Goal: Task Accomplishment & Management: Use online tool/utility

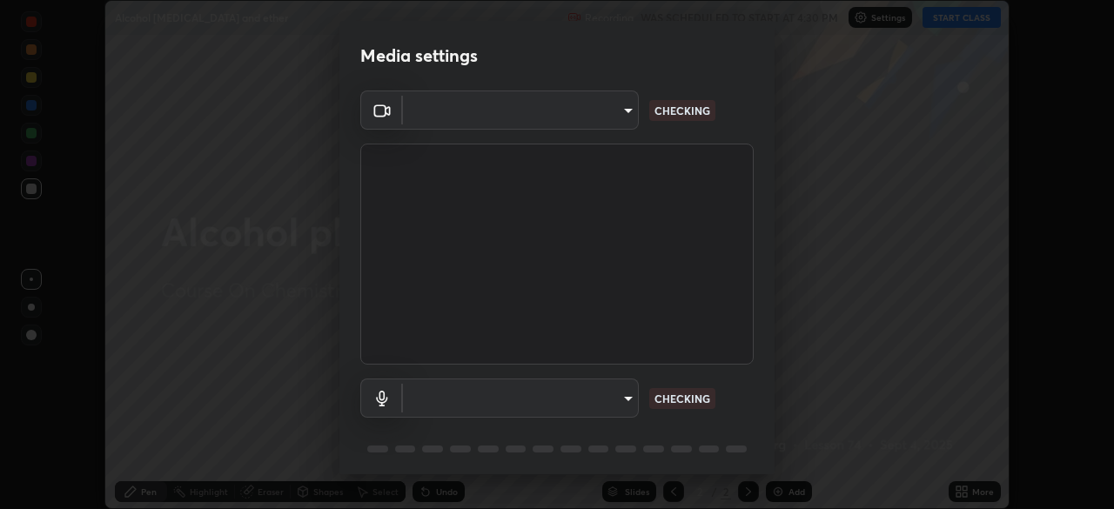
scroll to position [62, 0]
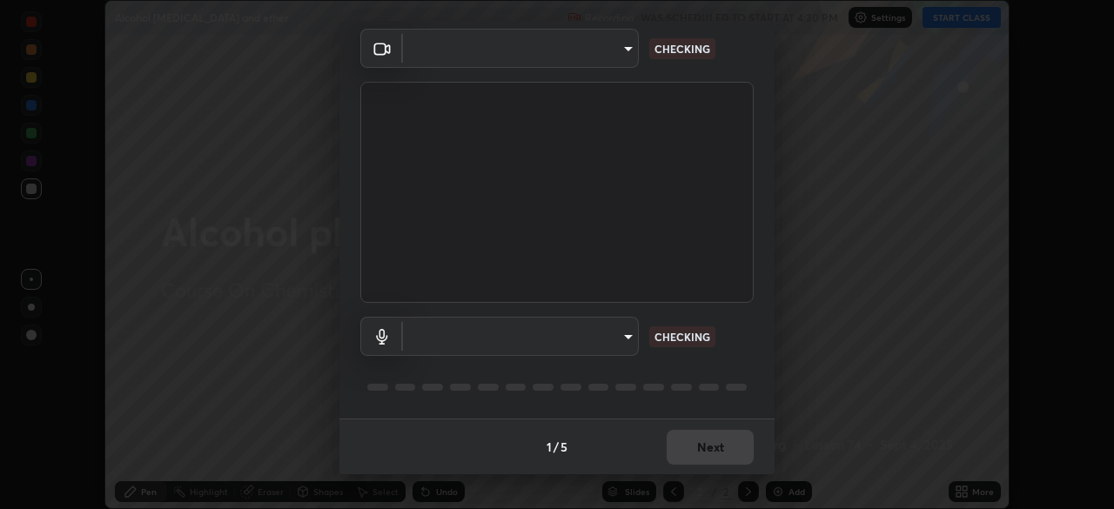
type input "f44939252cec670a7c81aafead478e6b9f15b20a1b8f1ae8dba2619045631b1c"
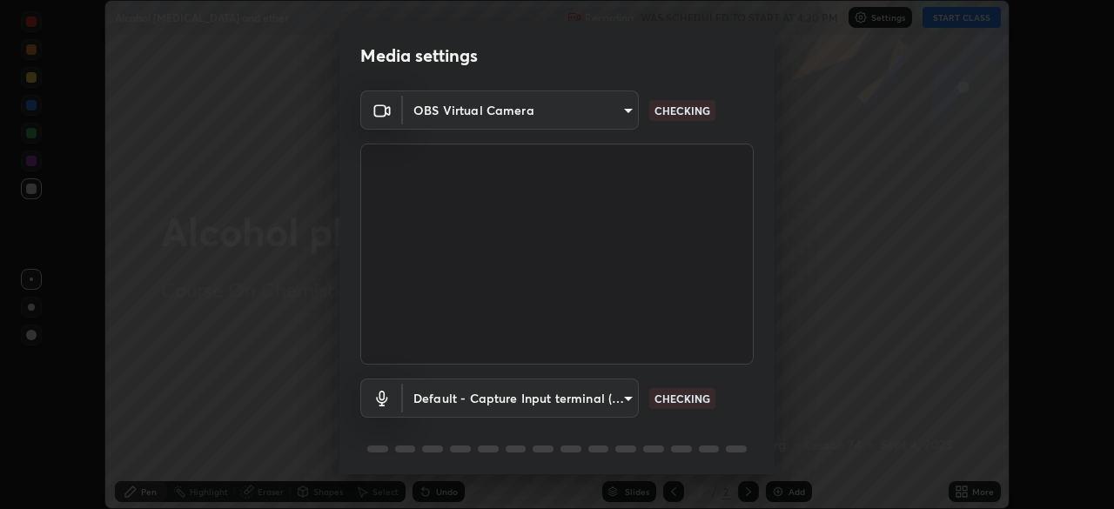
click at [623, 393] on body "Erase all Alcohol [MEDICAL_DATA] and ether Recording WAS SCHEDULED TO START AT …" at bounding box center [557, 254] width 1114 height 509
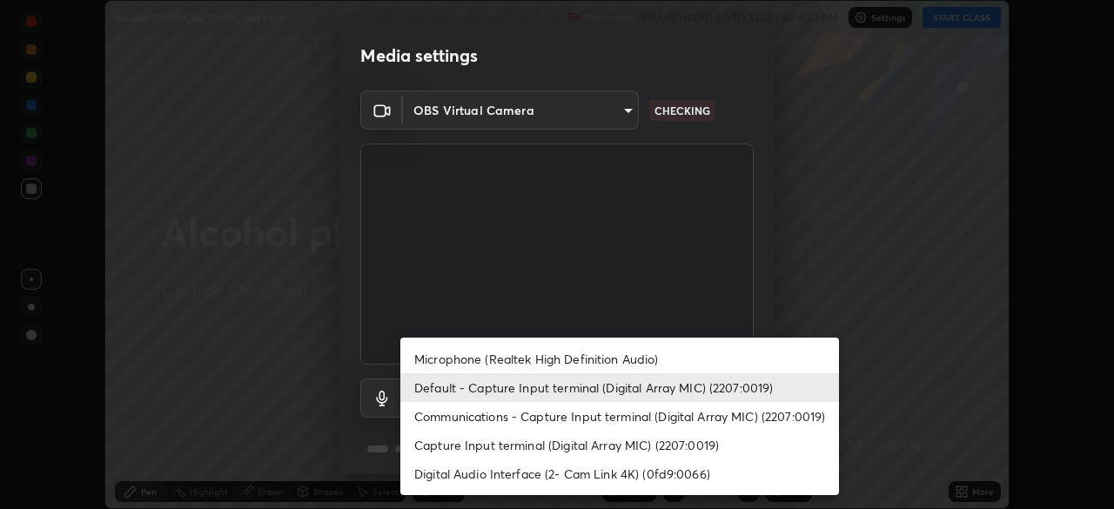
click at [619, 361] on li "Microphone (Realtek High Definition Audio)" at bounding box center [619, 359] width 439 height 29
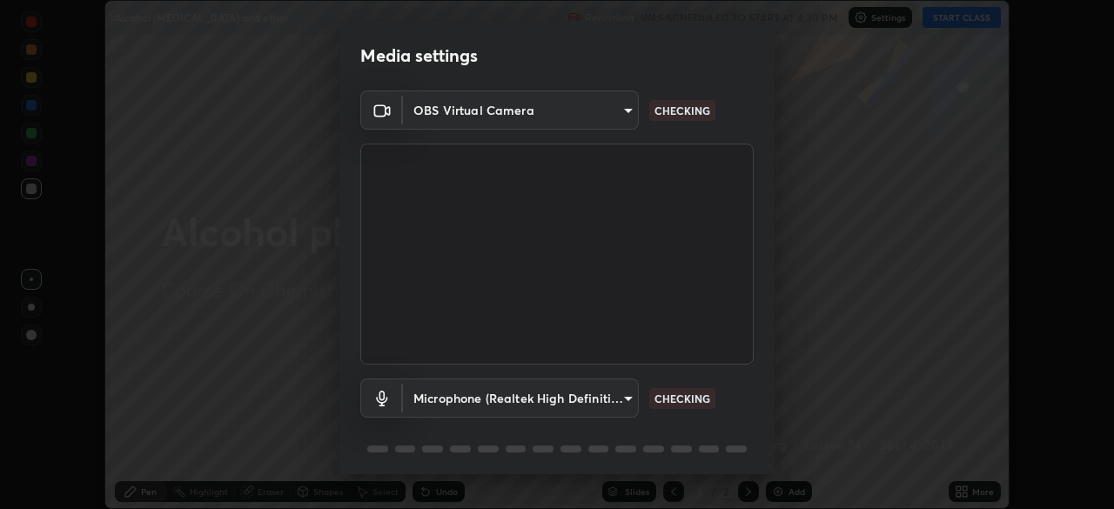
scroll to position [62, 0]
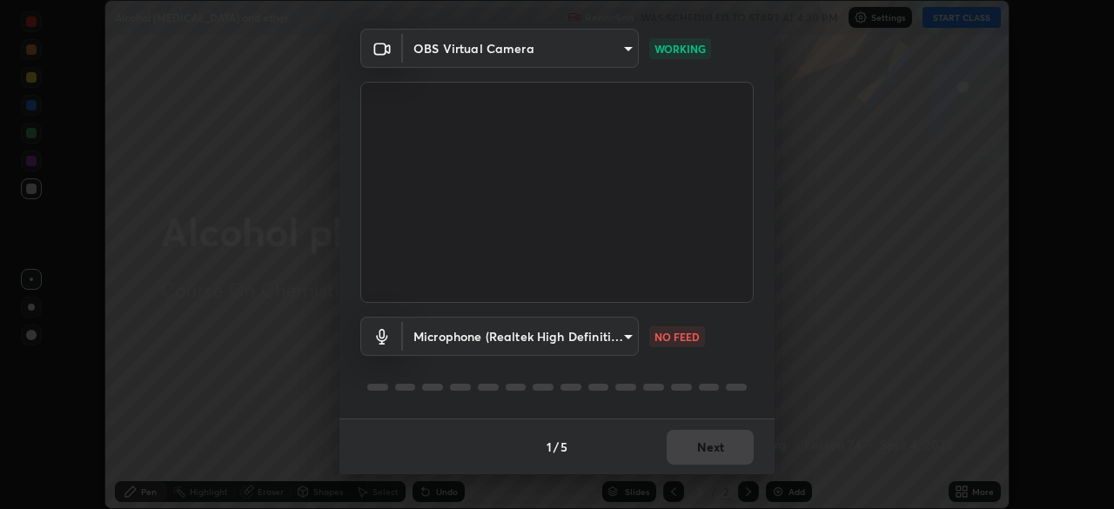
click at [606, 331] on body "Erase all Alcohol [MEDICAL_DATA] and ether Recording WAS SCHEDULED TO START AT …" at bounding box center [557, 254] width 1114 height 509
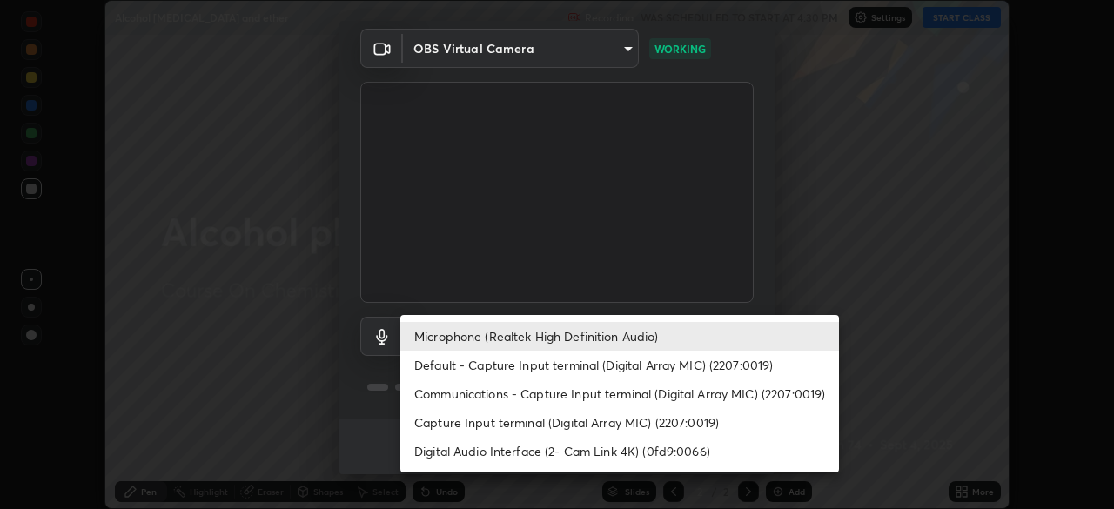
click at [564, 367] on li "Default - Capture Input terminal (Digital Array MIC) (2207:0019)" at bounding box center [619, 365] width 439 height 29
type input "default"
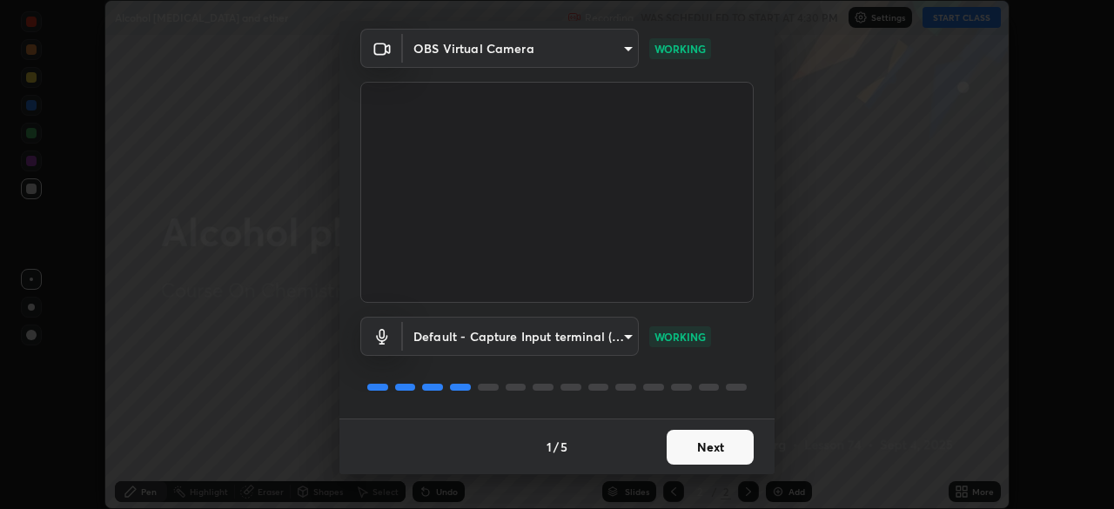
click at [696, 437] on button "Next" at bounding box center [710, 447] width 87 height 35
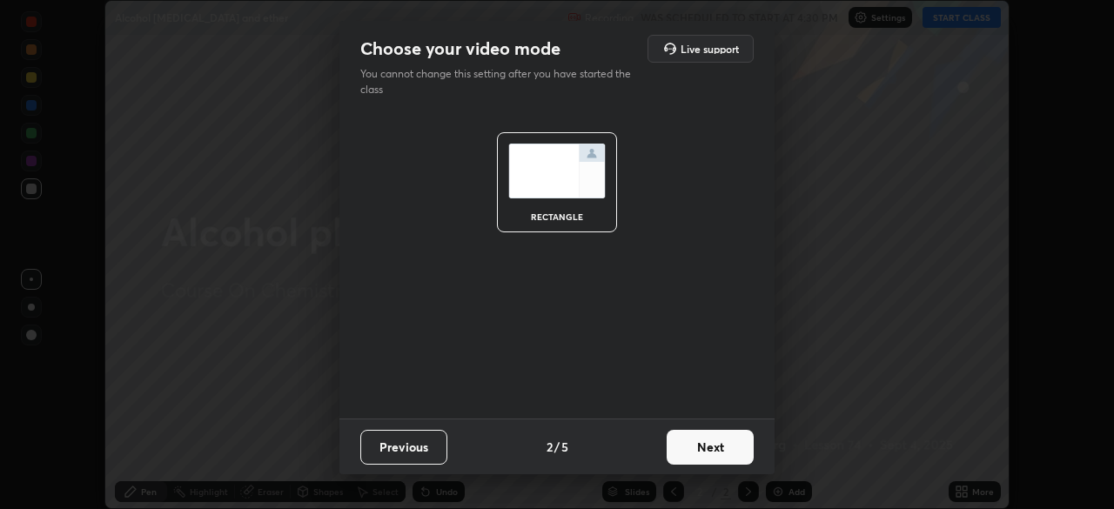
click at [716, 453] on button "Next" at bounding box center [710, 447] width 87 height 35
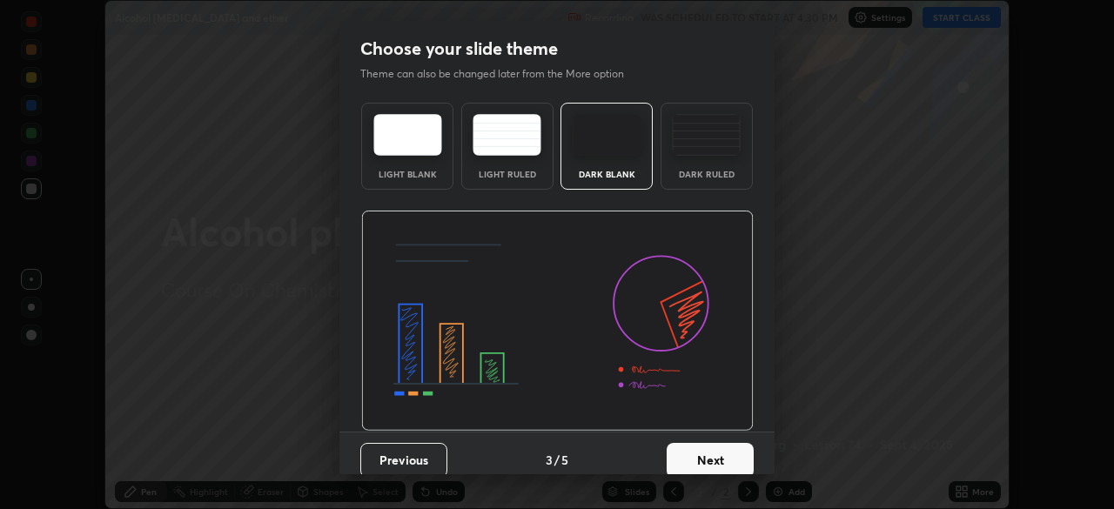
click at [716, 456] on button "Next" at bounding box center [710, 460] width 87 height 35
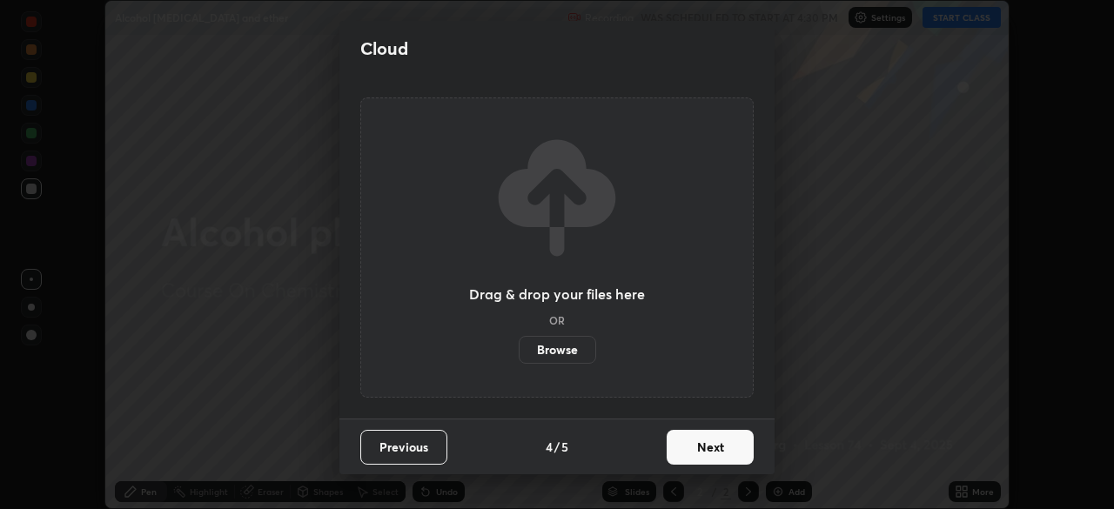
click at [703, 454] on button "Next" at bounding box center [710, 447] width 87 height 35
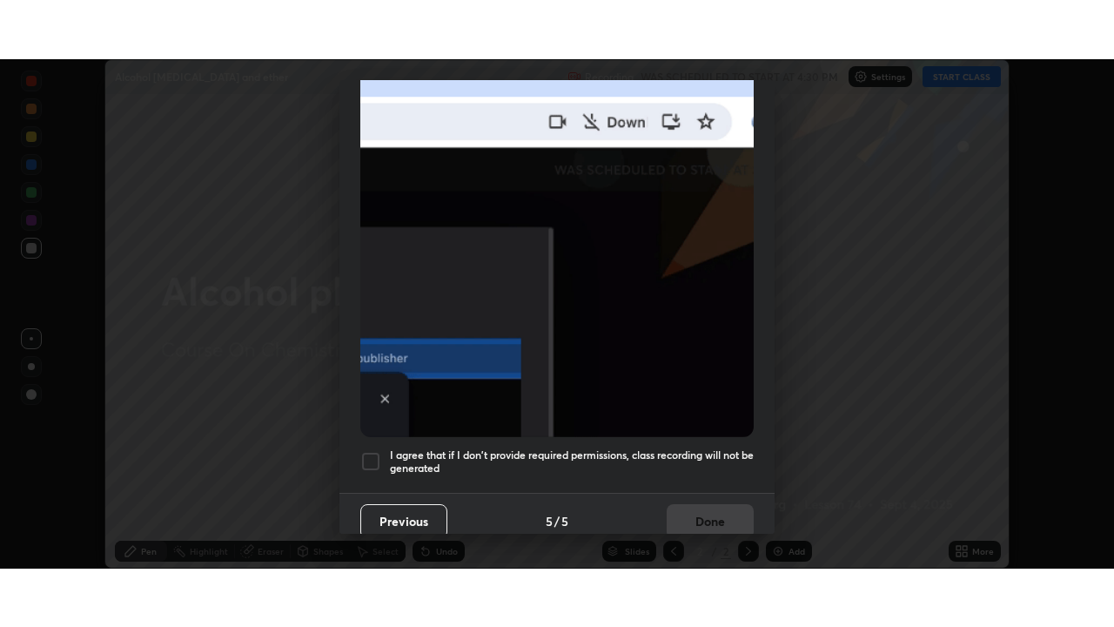
scroll to position [417, 0]
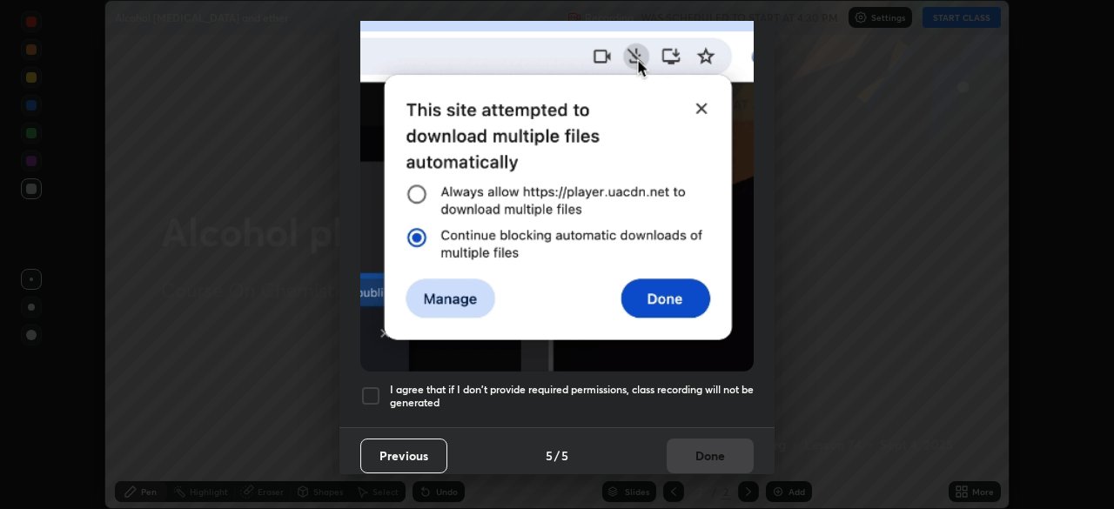
click at [649, 383] on h5 "I agree that if I don't provide required permissions, class recording will not …" at bounding box center [572, 396] width 364 height 27
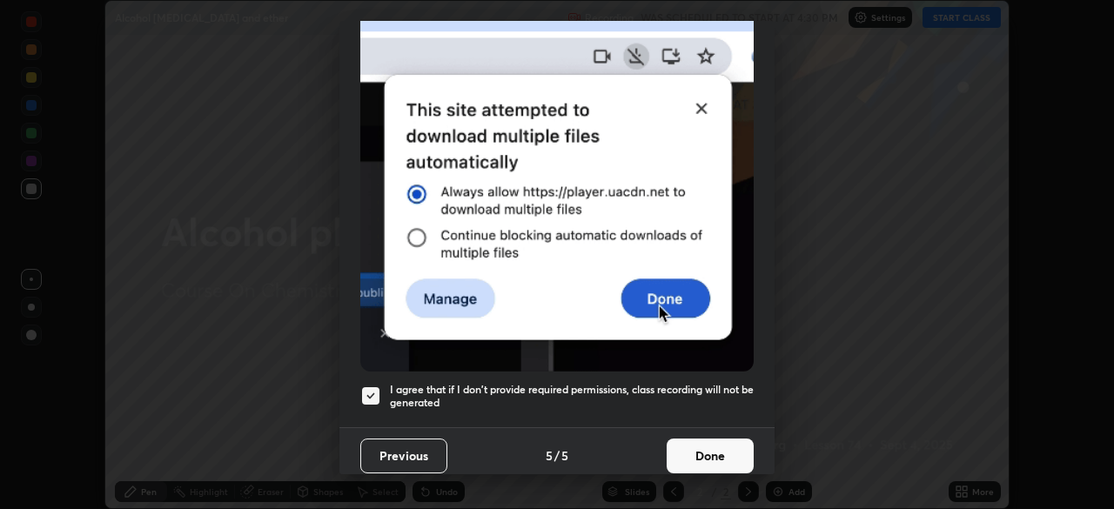
click at [689, 441] on button "Done" at bounding box center [710, 456] width 87 height 35
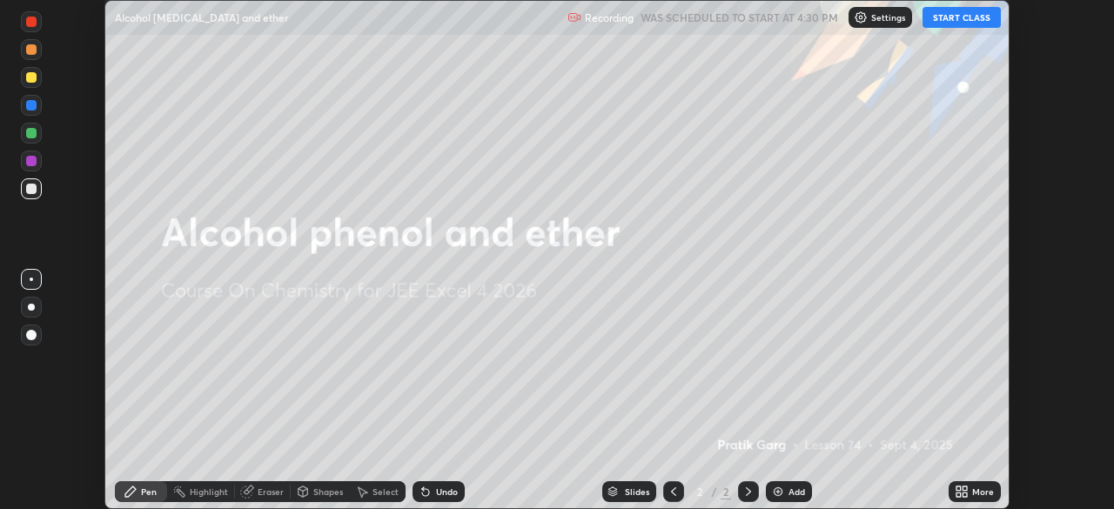
click at [963, 490] on icon at bounding box center [965, 489] width 4 height 4
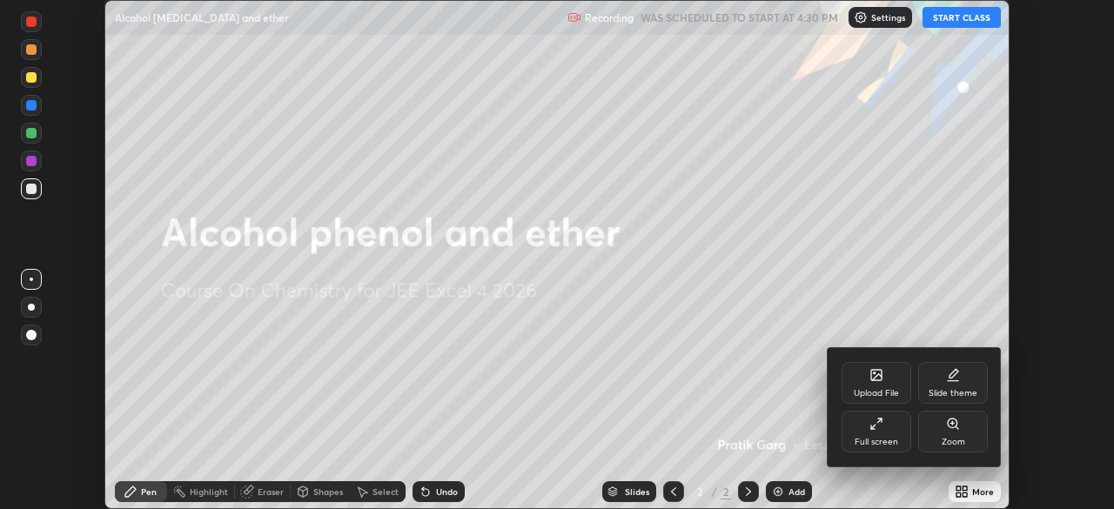
click at [872, 427] on icon at bounding box center [873, 427] width 4 height 4
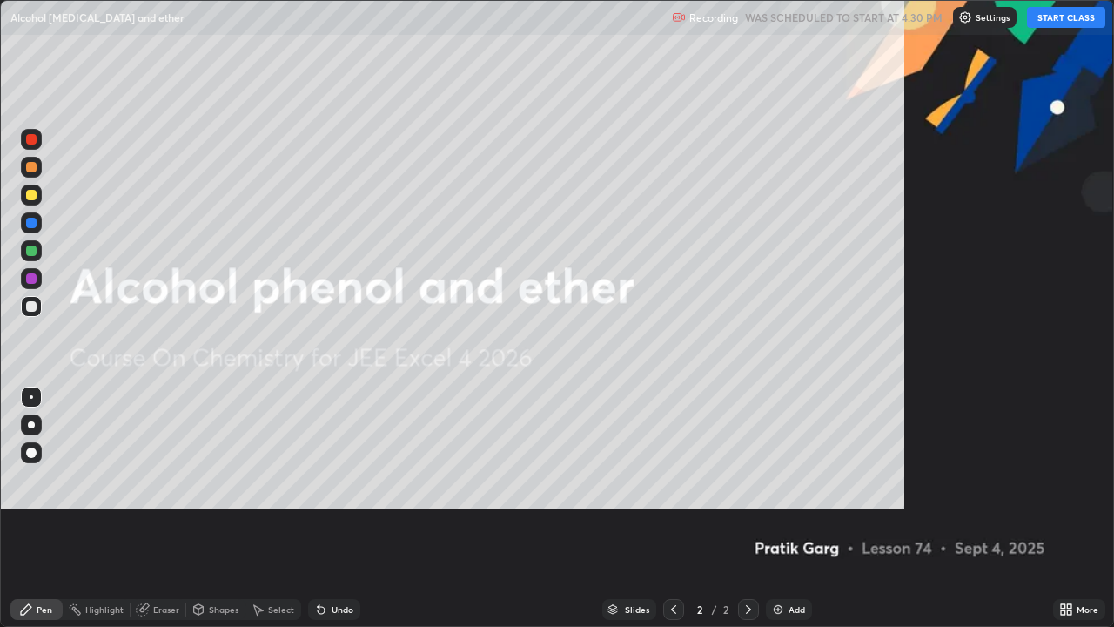
scroll to position [627, 1114]
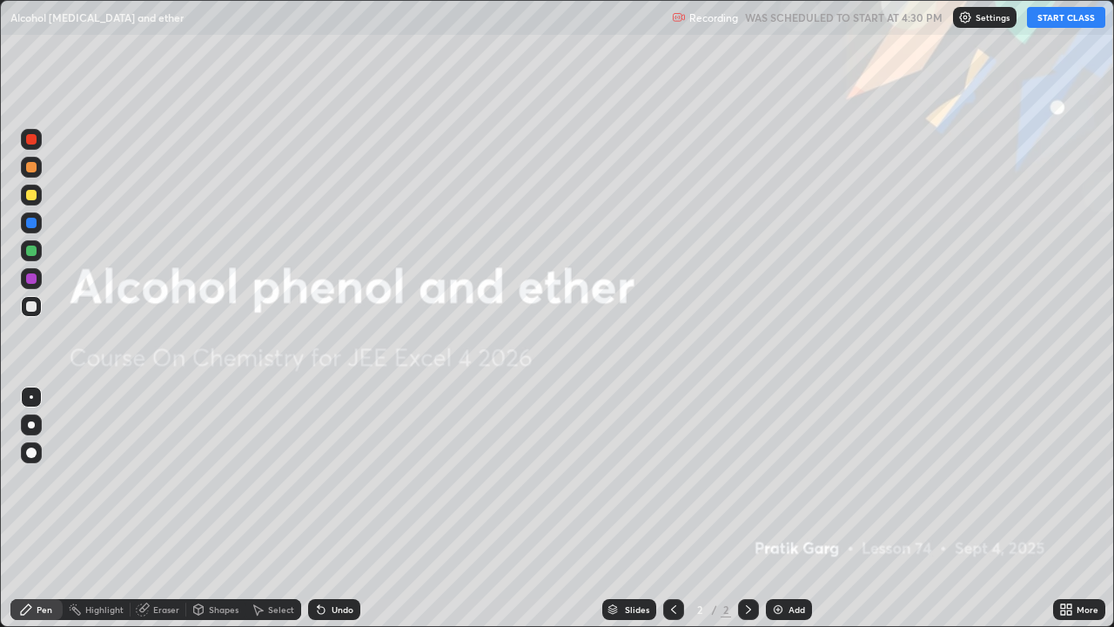
click at [1053, 16] on button "START CLASS" at bounding box center [1066, 17] width 78 height 21
click at [786, 508] on div "Add" at bounding box center [789, 609] width 46 height 21
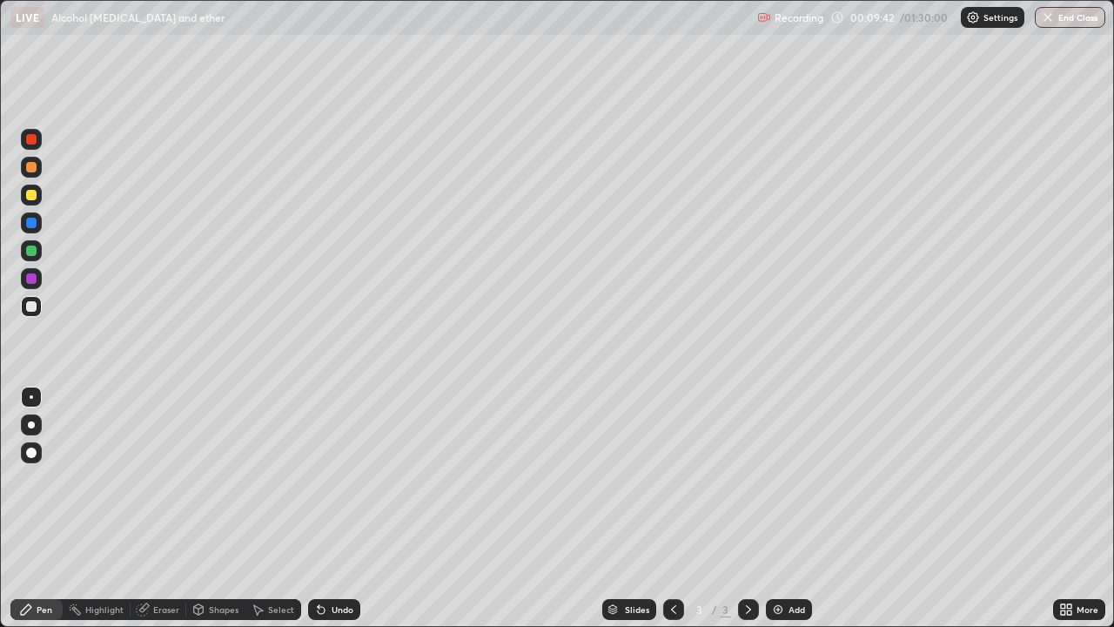
click at [24, 245] on div at bounding box center [31, 250] width 21 height 21
click at [329, 508] on div "Undo" at bounding box center [334, 609] width 52 height 21
click at [335, 508] on div "Undo" at bounding box center [334, 609] width 52 height 21
click at [338, 508] on div "Undo" at bounding box center [343, 609] width 22 height 9
click at [342, 508] on div "Undo" at bounding box center [334, 609] width 52 height 21
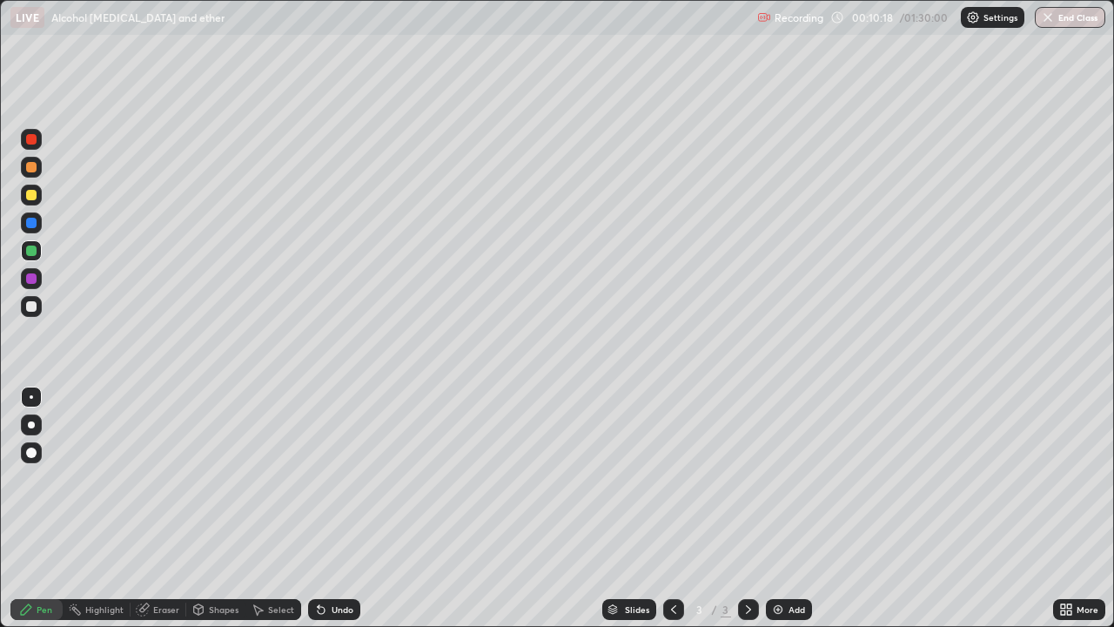
click at [341, 508] on div "Undo" at bounding box center [343, 609] width 22 height 9
click at [35, 308] on div at bounding box center [31, 306] width 10 height 10
click at [162, 508] on div "Eraser" at bounding box center [166, 609] width 26 height 9
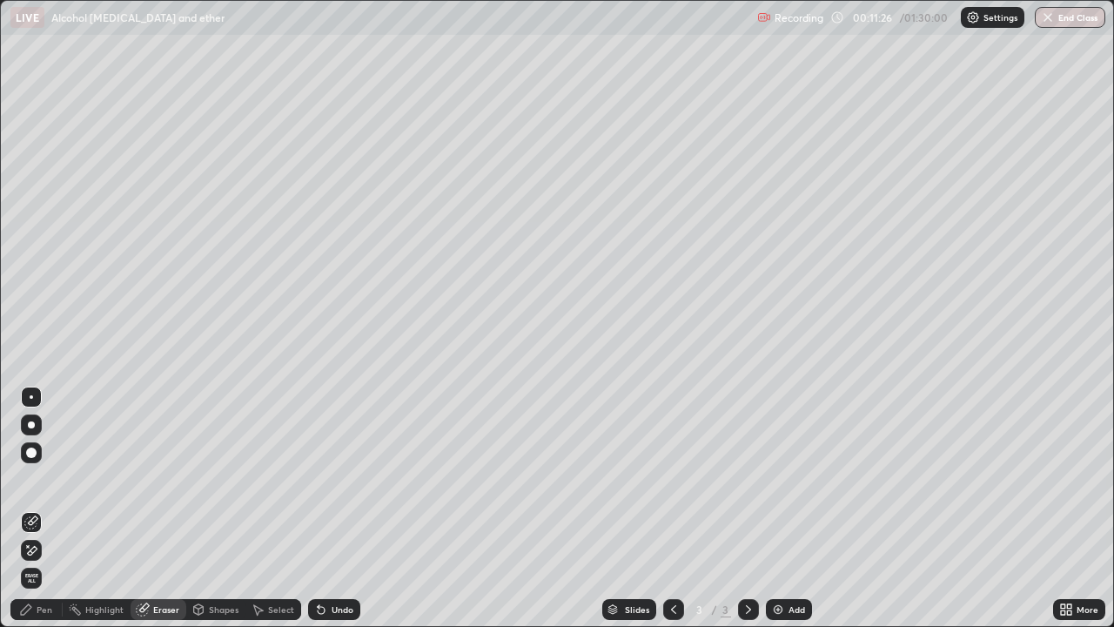
click at [44, 508] on div "Pen" at bounding box center [36, 609] width 52 height 21
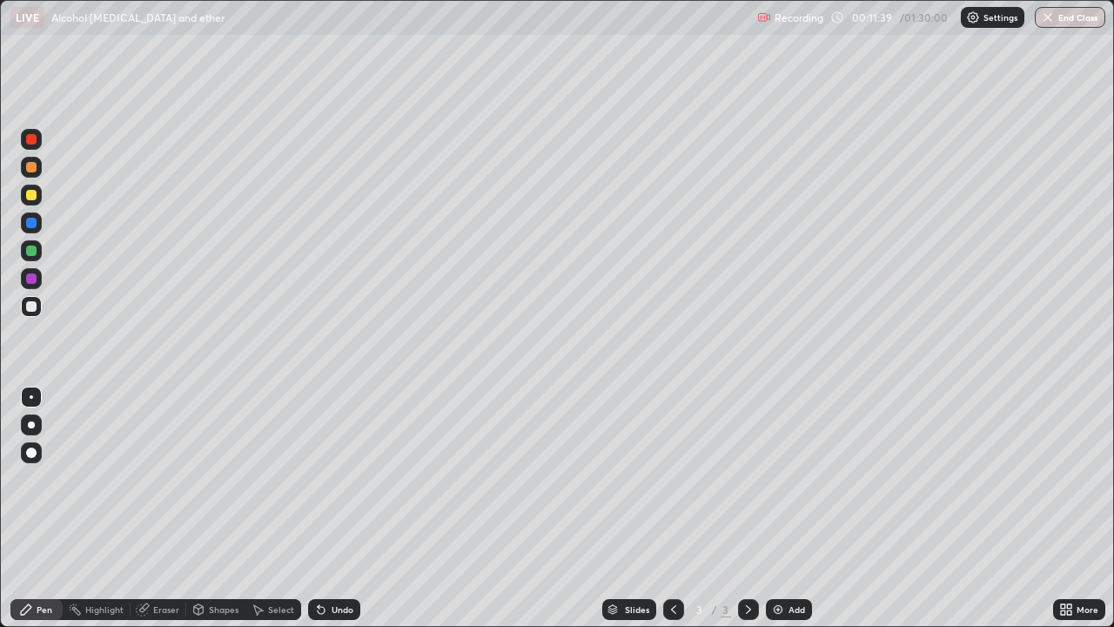
click at [801, 508] on div "Add" at bounding box center [797, 609] width 17 height 9
click at [795, 508] on div "Add" at bounding box center [797, 609] width 17 height 9
click at [823, 61] on button "Undo" at bounding box center [847, 70] width 50 height 21
click at [30, 307] on div at bounding box center [31, 306] width 10 height 10
click at [345, 508] on div "Undo" at bounding box center [334, 609] width 52 height 21
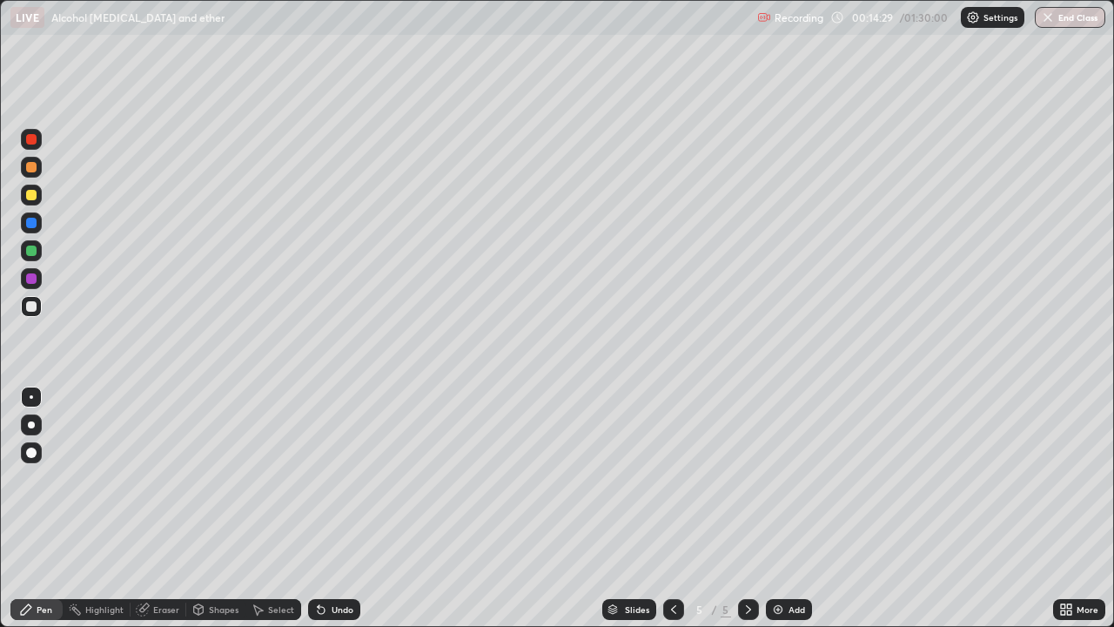
click at [352, 508] on div "Undo" at bounding box center [334, 609] width 52 height 21
click at [346, 508] on div "Undo" at bounding box center [334, 609] width 52 height 21
click at [346, 508] on div "Undo" at bounding box center [343, 609] width 22 height 9
click at [782, 508] on div "Add" at bounding box center [789, 609] width 46 height 21
click at [34, 192] on div at bounding box center [31, 195] width 10 height 10
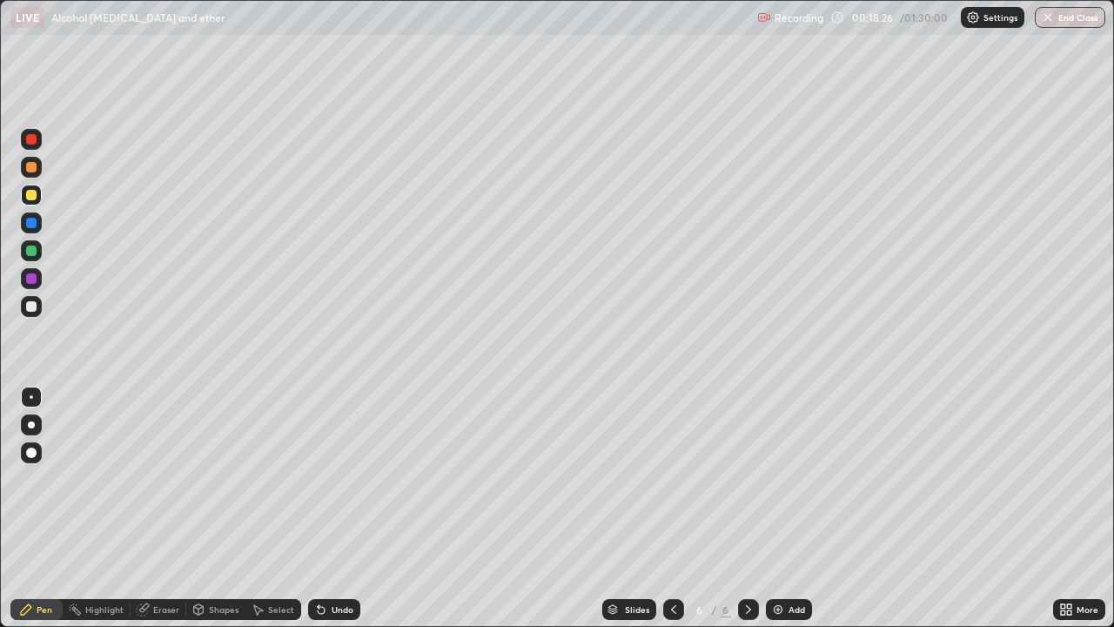
click at [219, 508] on div "Shapes" at bounding box center [215, 609] width 59 height 21
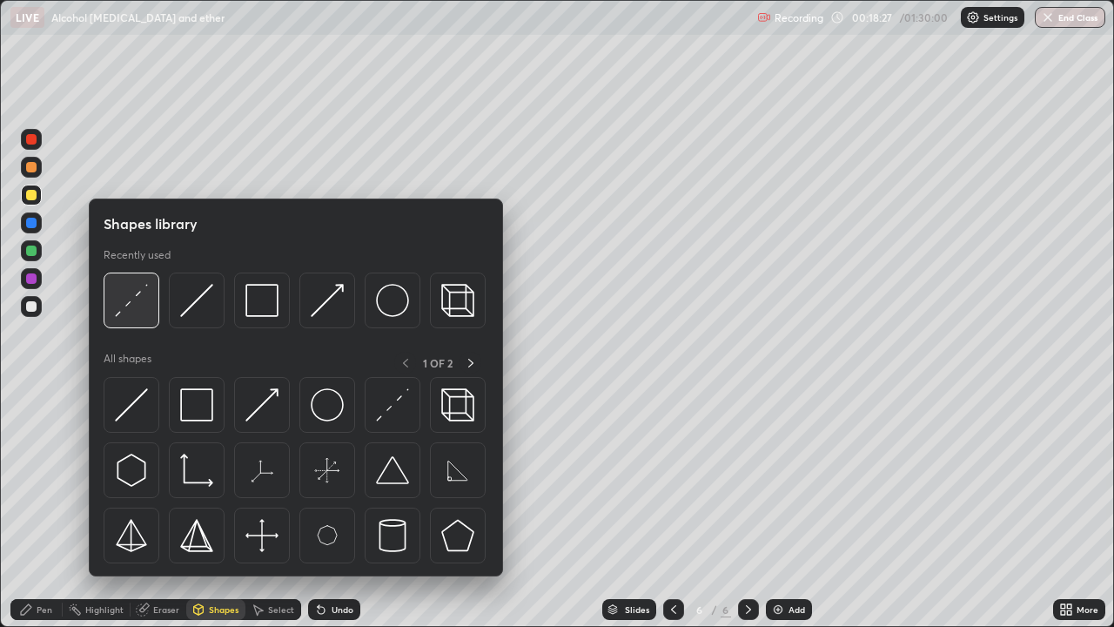
click at [127, 303] on img at bounding box center [131, 300] width 33 height 33
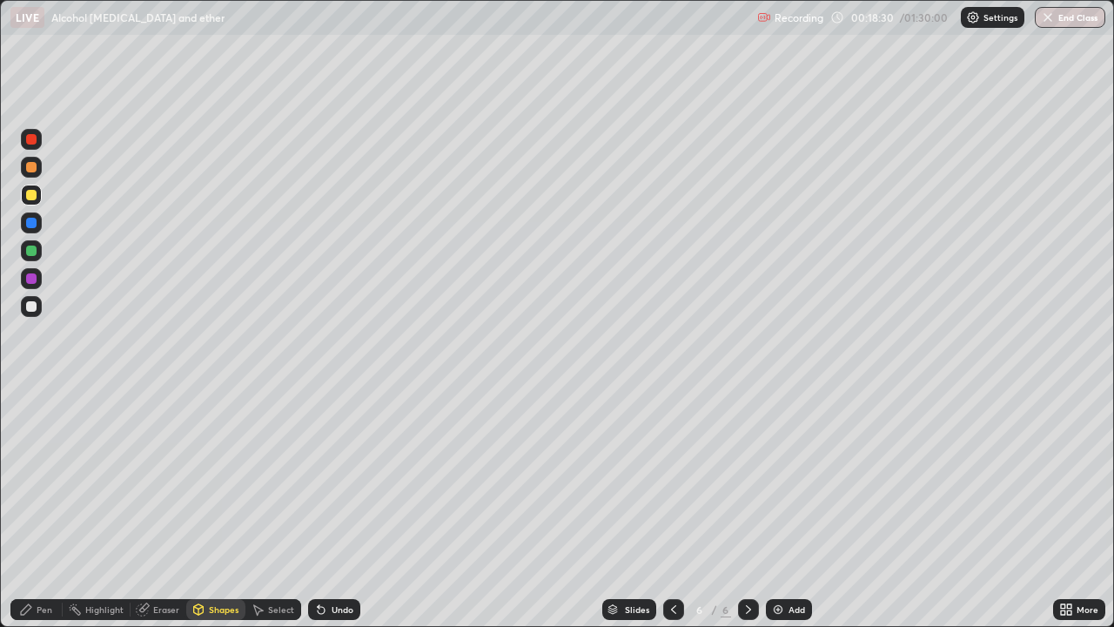
click at [48, 508] on div "Pen" at bounding box center [36, 609] width 52 height 21
click at [30, 251] on div at bounding box center [31, 250] width 10 height 10
click at [230, 508] on div "Shapes" at bounding box center [215, 609] width 59 height 21
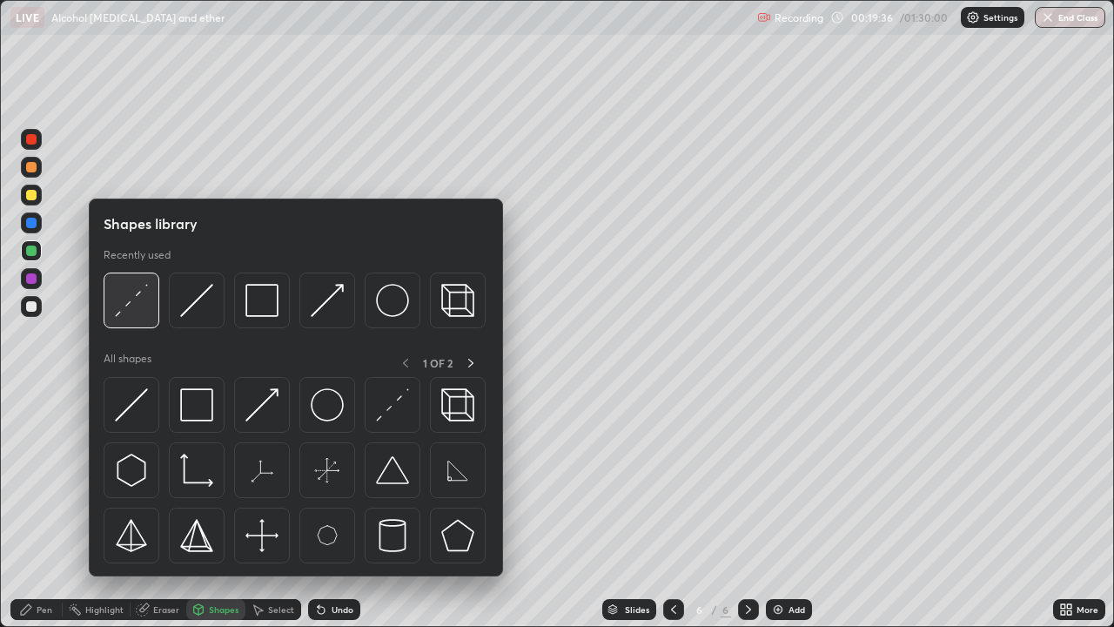
click at [148, 300] on img at bounding box center [131, 300] width 33 height 33
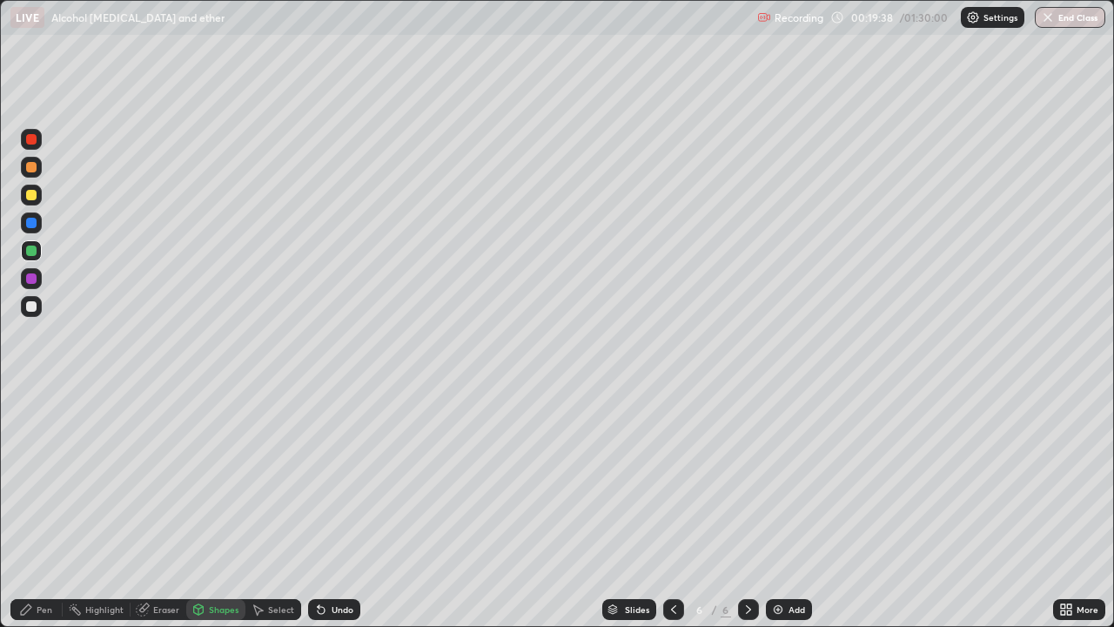
click at [71, 508] on circle at bounding box center [71, 610] width 2 height 2
click at [40, 508] on div "Pen" at bounding box center [36, 609] width 52 height 21
click at [783, 508] on img at bounding box center [778, 609] width 14 height 14
click at [33, 202] on div at bounding box center [31, 195] width 21 height 21
click at [32, 306] on div at bounding box center [31, 306] width 10 height 10
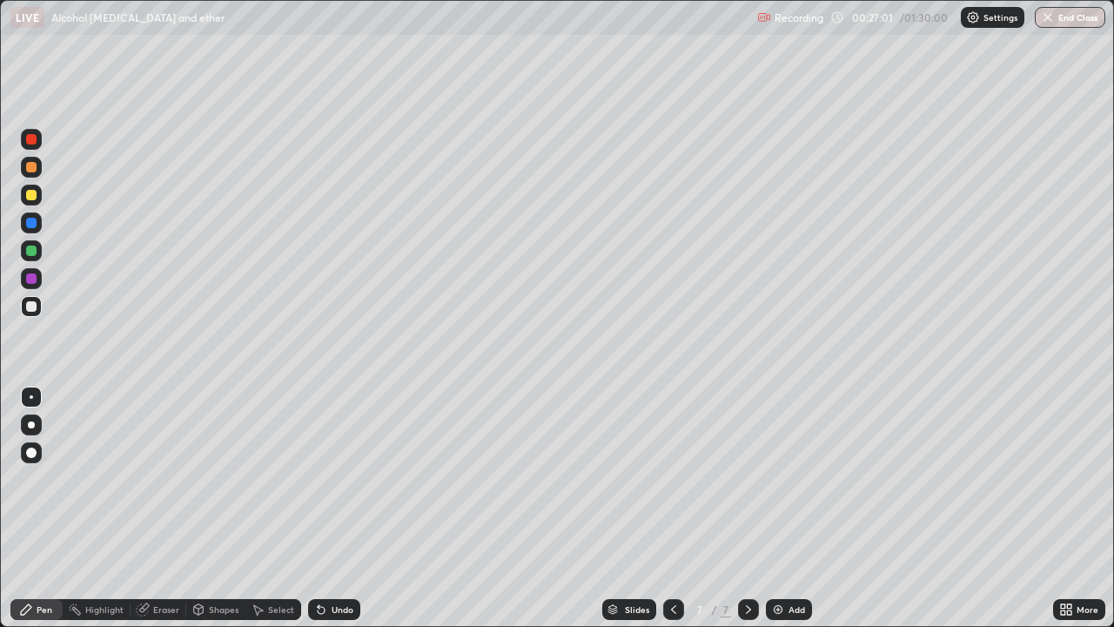
click at [790, 508] on div "Add" at bounding box center [789, 609] width 46 height 21
click at [352, 508] on div "Undo" at bounding box center [334, 609] width 52 height 21
click at [211, 508] on div "Shapes" at bounding box center [224, 609] width 30 height 9
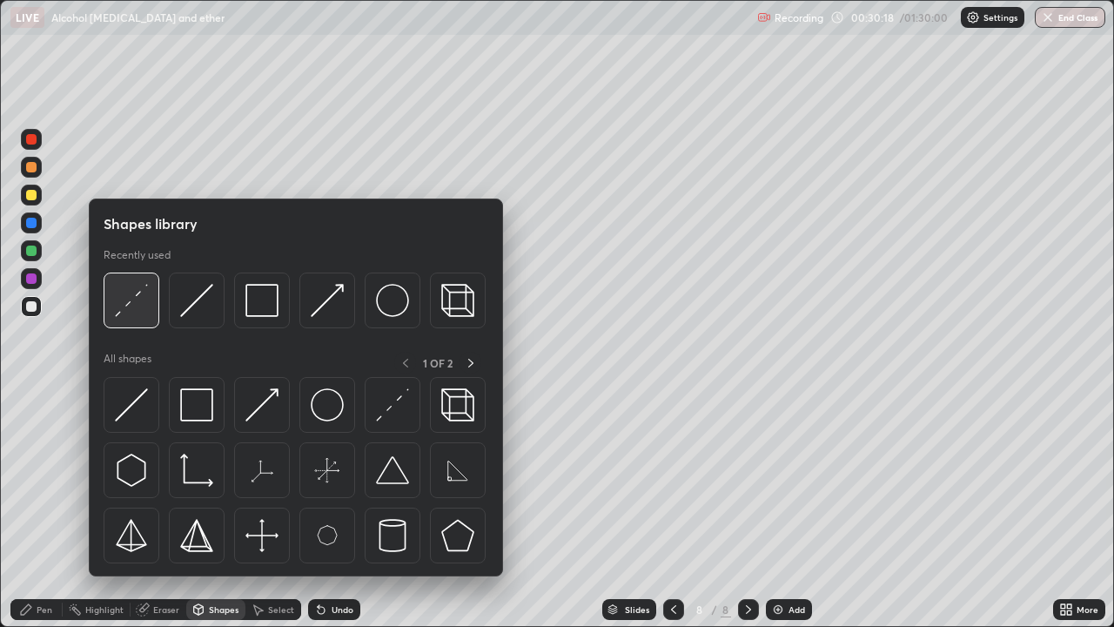
click at [128, 302] on img at bounding box center [131, 300] width 33 height 33
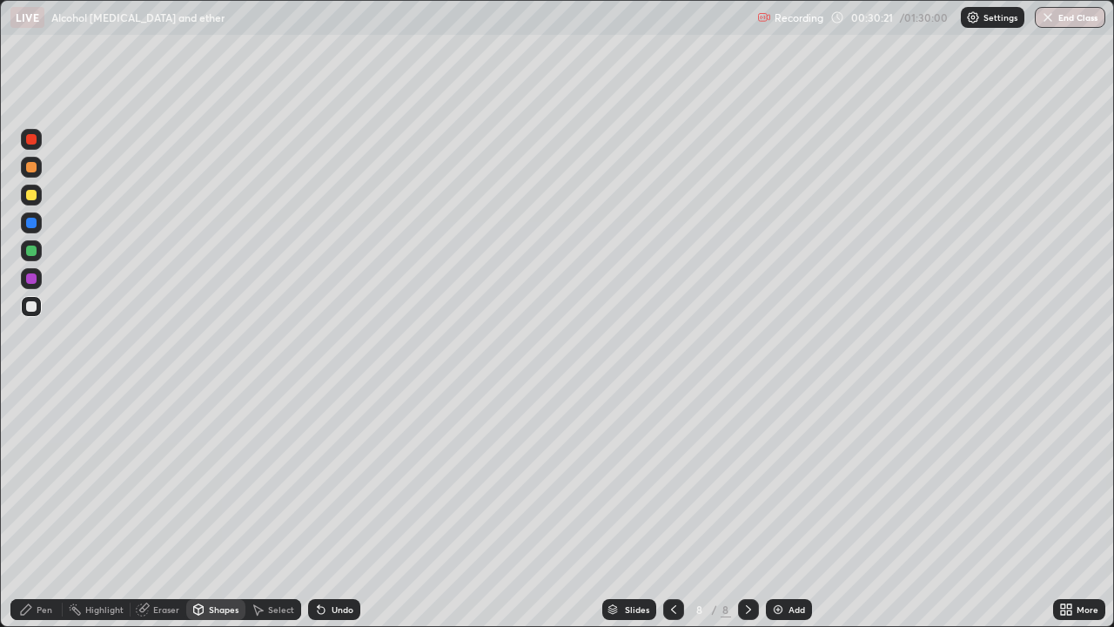
click at [31, 508] on div "Pen" at bounding box center [36, 609] width 52 height 21
click at [799, 508] on div "Add" at bounding box center [789, 609] width 46 height 21
click at [33, 198] on div at bounding box center [31, 195] width 10 height 10
click at [333, 508] on div "Undo" at bounding box center [343, 609] width 22 height 9
click at [336, 508] on div "Undo" at bounding box center [343, 609] width 22 height 9
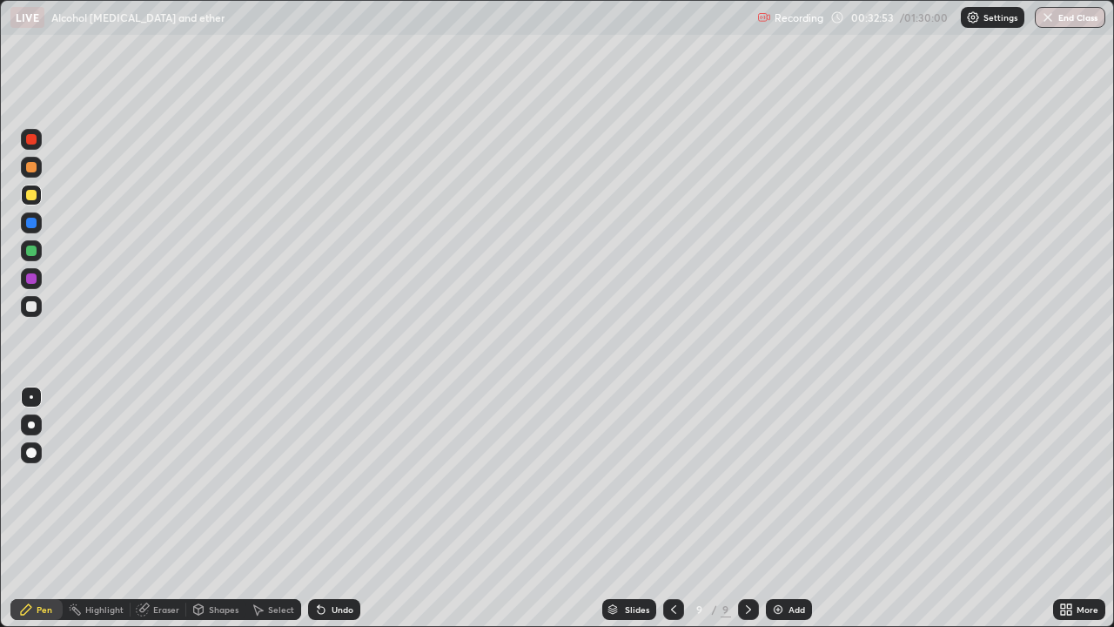
click at [341, 508] on div "Undo" at bounding box center [343, 609] width 22 height 9
click at [342, 508] on div "Undo" at bounding box center [343, 609] width 22 height 9
click at [343, 508] on div "Undo" at bounding box center [343, 609] width 22 height 9
click at [344, 508] on div "Undo" at bounding box center [343, 609] width 22 height 9
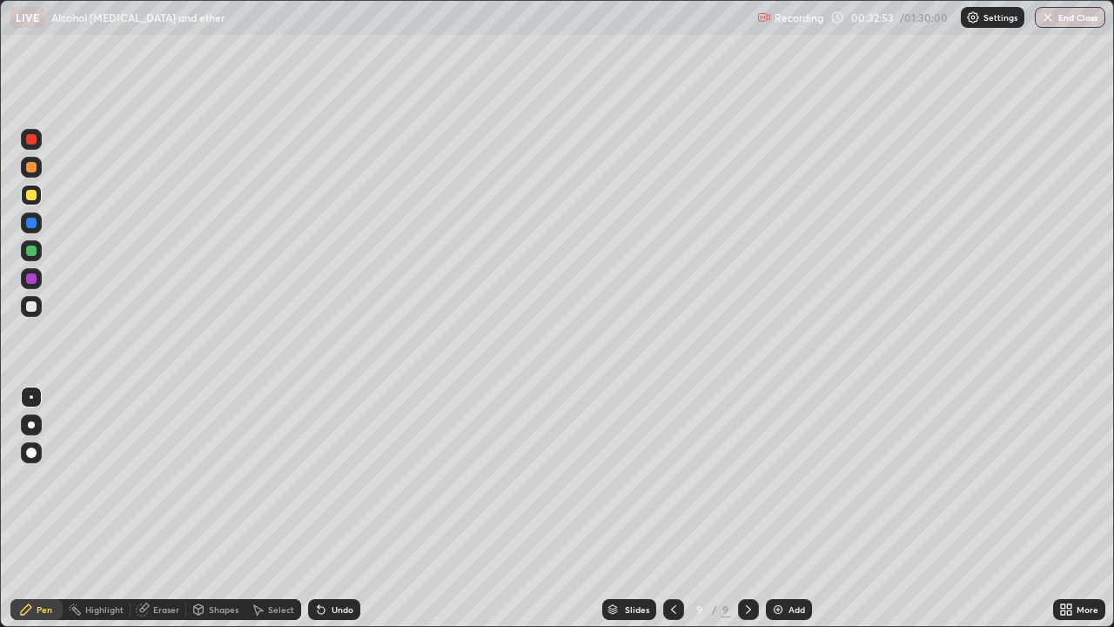
click at [343, 508] on div "Undo" at bounding box center [343, 609] width 22 height 9
click at [342, 508] on div "Undo" at bounding box center [343, 609] width 22 height 9
click at [343, 508] on div "Undo" at bounding box center [343, 609] width 22 height 9
click at [342, 508] on div "Undo" at bounding box center [343, 609] width 22 height 9
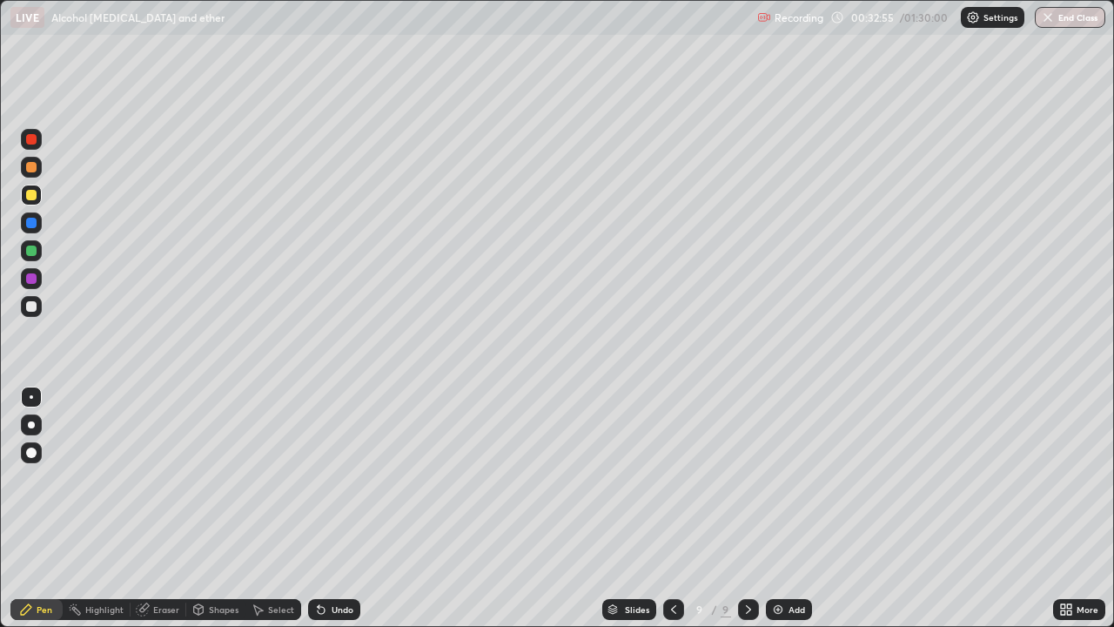
click at [340, 508] on div "Undo" at bounding box center [343, 609] width 22 height 9
click at [341, 508] on div "Undo" at bounding box center [343, 609] width 22 height 9
click at [340, 508] on div "Undo" at bounding box center [343, 609] width 22 height 9
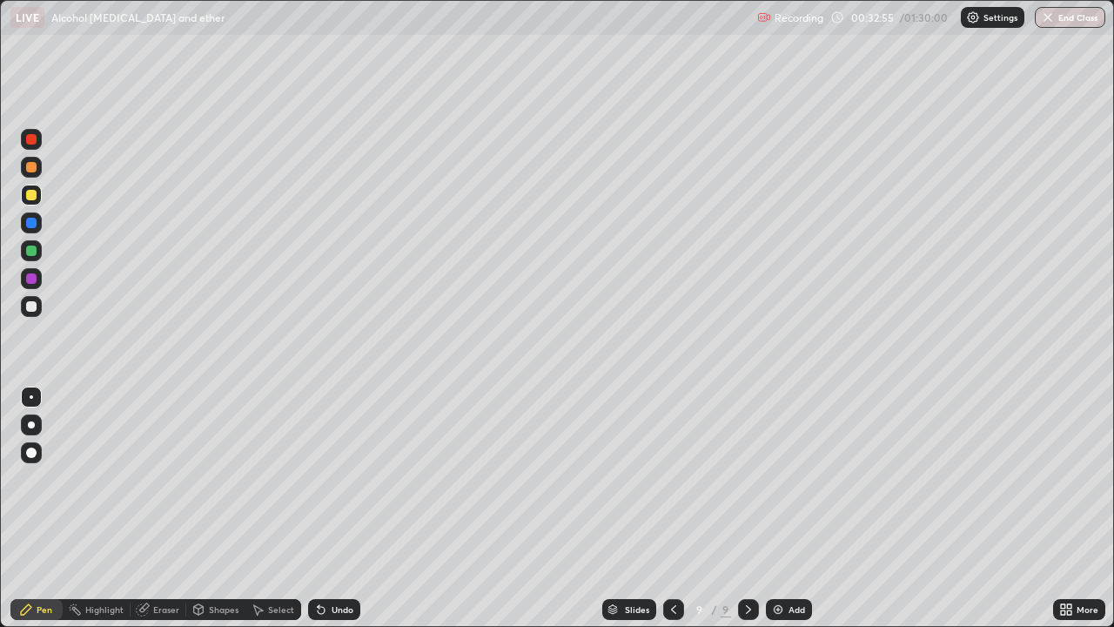
click at [339, 508] on div "Undo" at bounding box center [343, 609] width 22 height 9
click at [340, 508] on div "Undo" at bounding box center [343, 609] width 22 height 9
click at [339, 508] on div "Undo" at bounding box center [343, 609] width 22 height 9
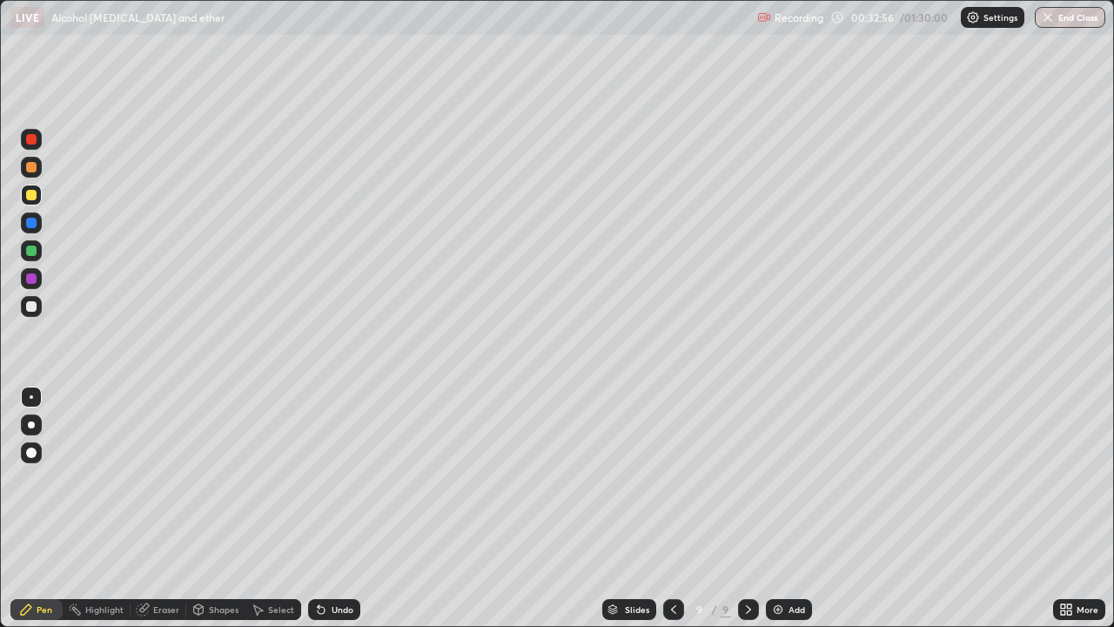
click at [339, 508] on div "Undo" at bounding box center [343, 609] width 22 height 9
click at [342, 508] on div "Undo" at bounding box center [334, 609] width 52 height 21
click at [786, 508] on div "Add" at bounding box center [789, 609] width 46 height 21
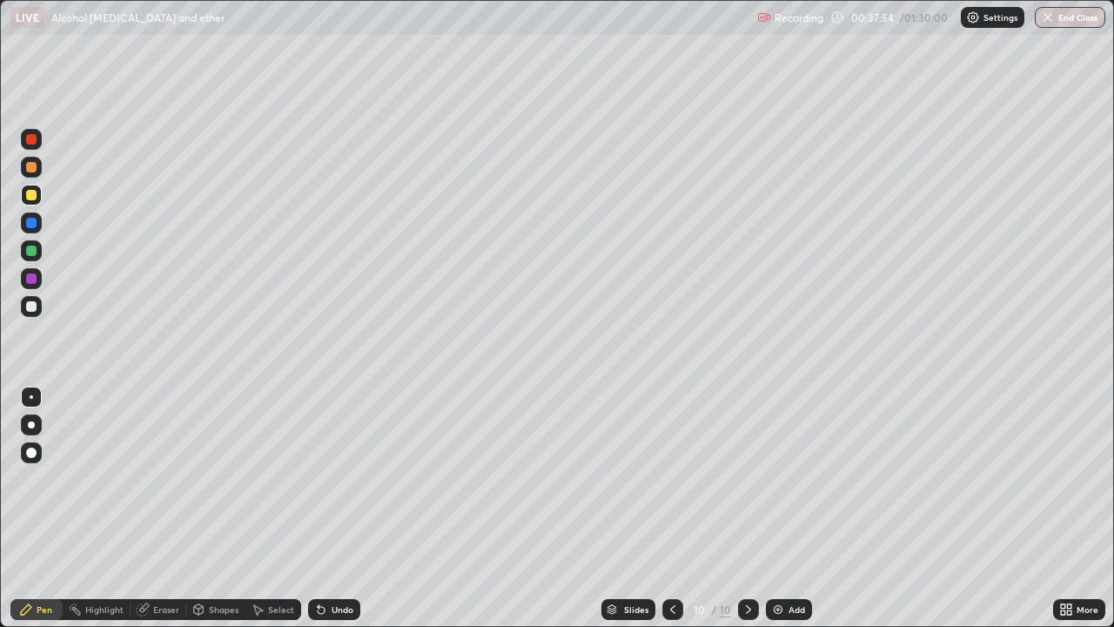
click at [30, 225] on div at bounding box center [31, 223] width 10 height 10
click at [34, 248] on div at bounding box center [31, 250] width 10 height 10
click at [220, 508] on div "Shapes" at bounding box center [215, 609] width 59 height 21
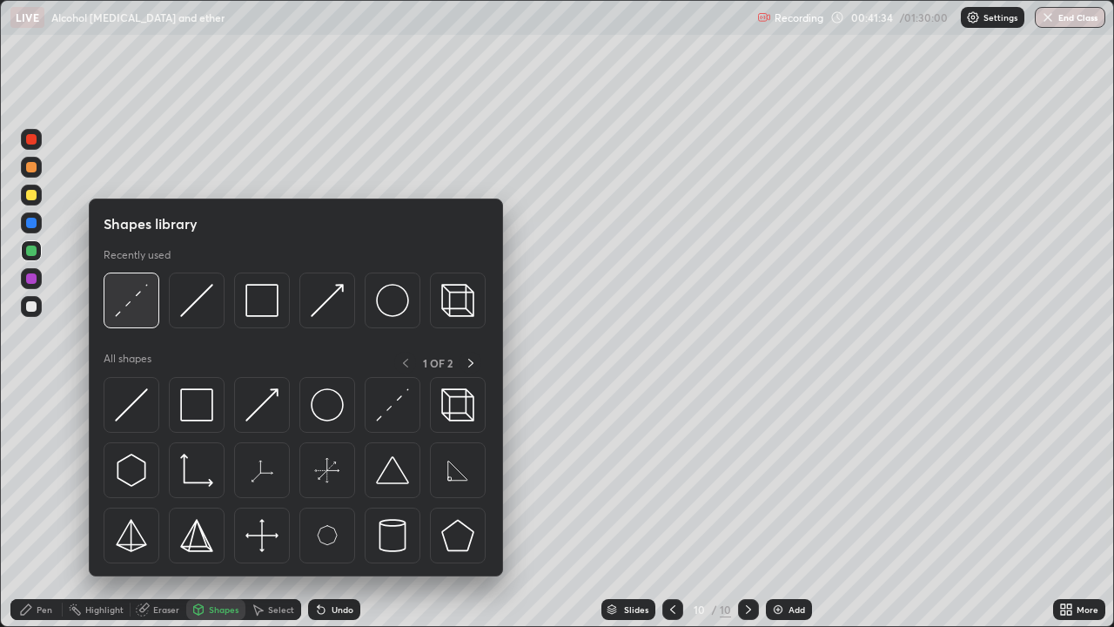
click at [129, 301] on img at bounding box center [131, 300] width 33 height 33
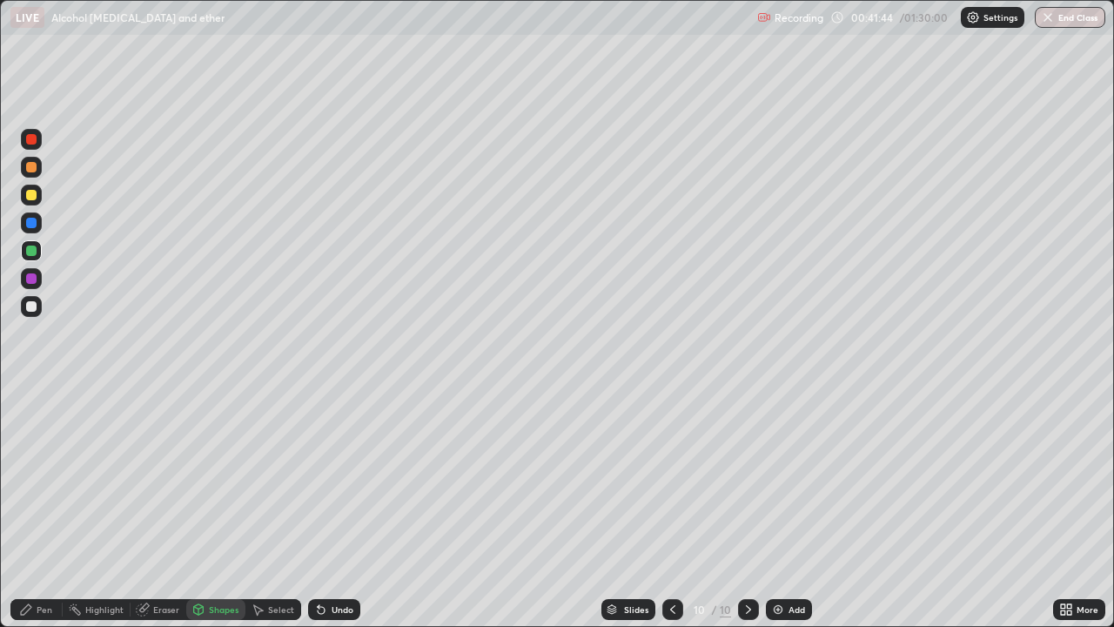
click at [337, 508] on div "Undo" at bounding box center [343, 609] width 22 height 9
click at [38, 508] on div "Pen" at bounding box center [36, 609] width 52 height 21
click at [786, 508] on div "Add" at bounding box center [789, 609] width 46 height 21
click at [35, 192] on div at bounding box center [31, 195] width 10 height 10
click at [786, 508] on div "Add" at bounding box center [789, 609] width 46 height 21
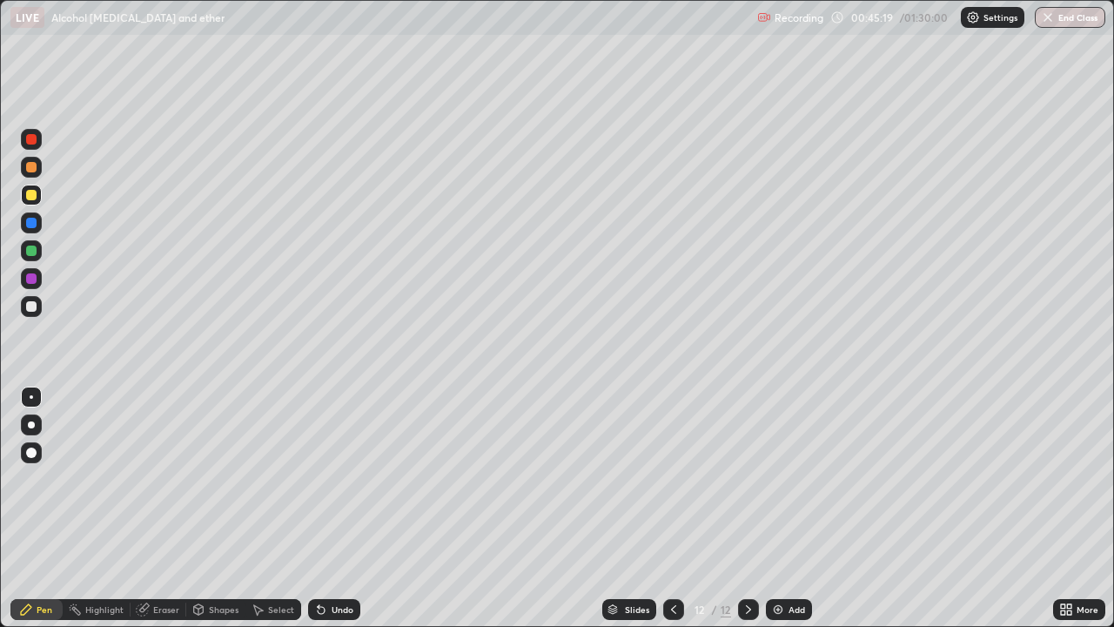
click at [353, 508] on div "Undo" at bounding box center [334, 609] width 52 height 21
click at [228, 508] on div "Shapes" at bounding box center [224, 609] width 30 height 9
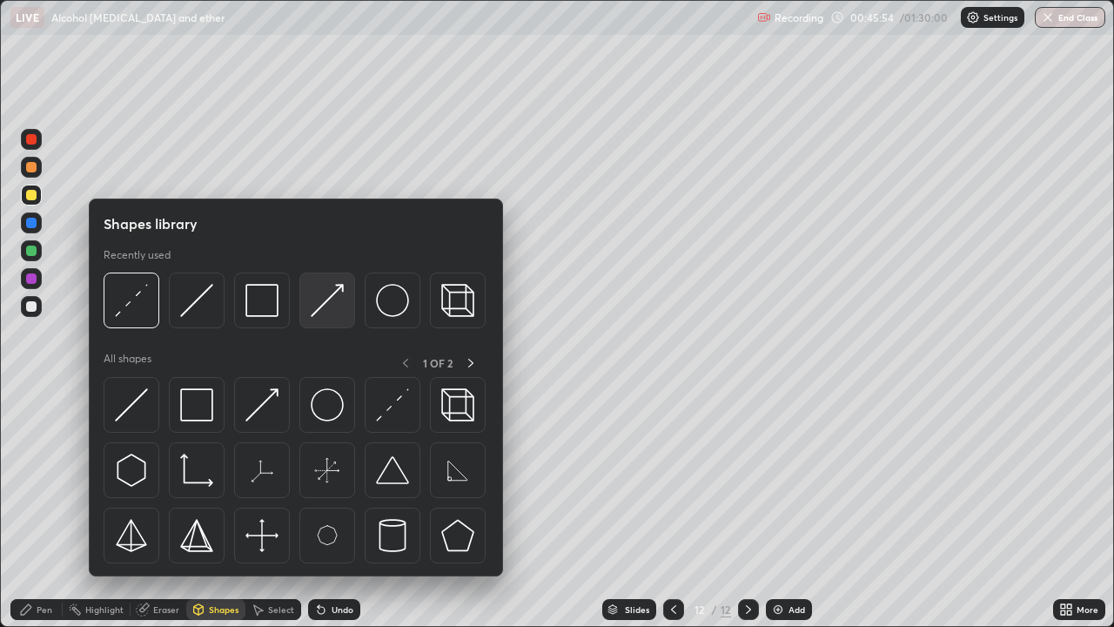
click at [320, 298] on img at bounding box center [327, 300] width 33 height 33
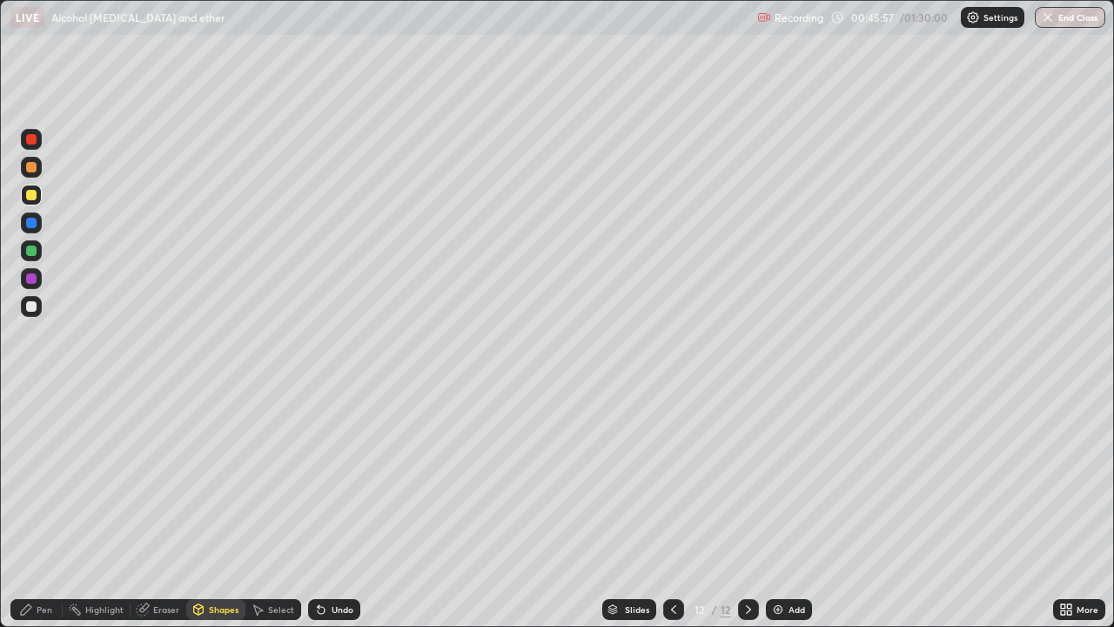
click at [32, 508] on icon at bounding box center [26, 609] width 14 height 14
click at [228, 508] on div "Shapes" at bounding box center [215, 609] width 59 height 21
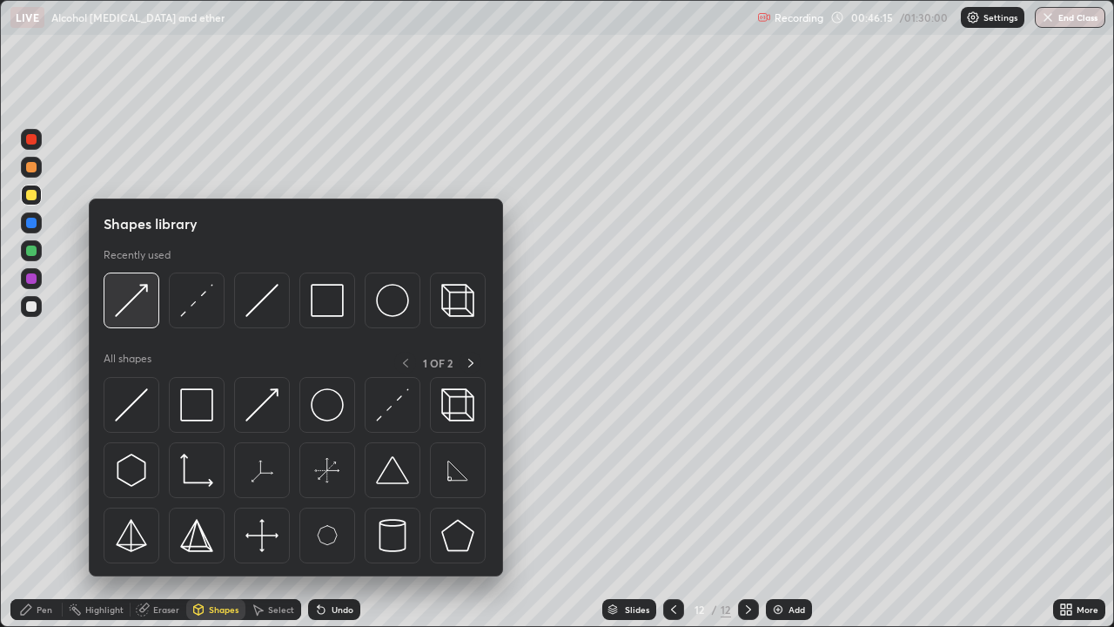
click at [132, 310] on img at bounding box center [131, 300] width 33 height 33
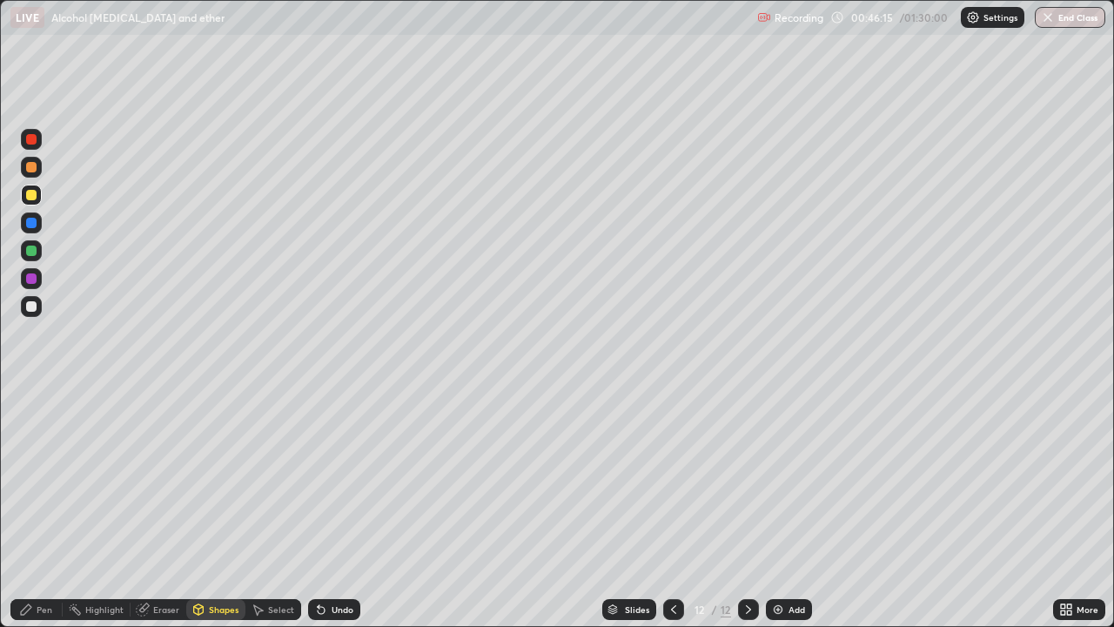
click at [32, 250] on div at bounding box center [31, 250] width 10 height 10
click at [34, 508] on div "Pen" at bounding box center [36, 609] width 52 height 21
click at [790, 508] on div "Add" at bounding box center [789, 609] width 46 height 21
click at [35, 198] on div at bounding box center [31, 195] width 10 height 10
click at [672, 508] on icon at bounding box center [674, 609] width 14 height 14
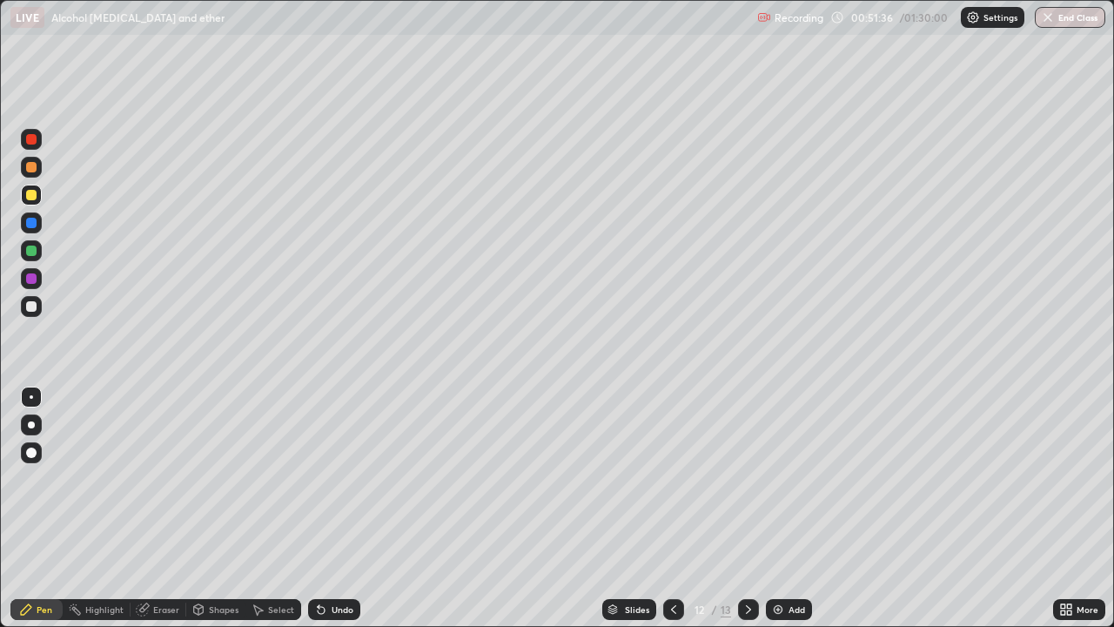
click at [751, 508] on icon at bounding box center [749, 609] width 14 height 14
click at [790, 508] on div "Add" at bounding box center [797, 609] width 17 height 9
click at [24, 251] on div at bounding box center [31, 250] width 21 height 21
click at [791, 508] on div "Add" at bounding box center [789, 609] width 46 height 21
click at [782, 508] on img at bounding box center [778, 609] width 14 height 14
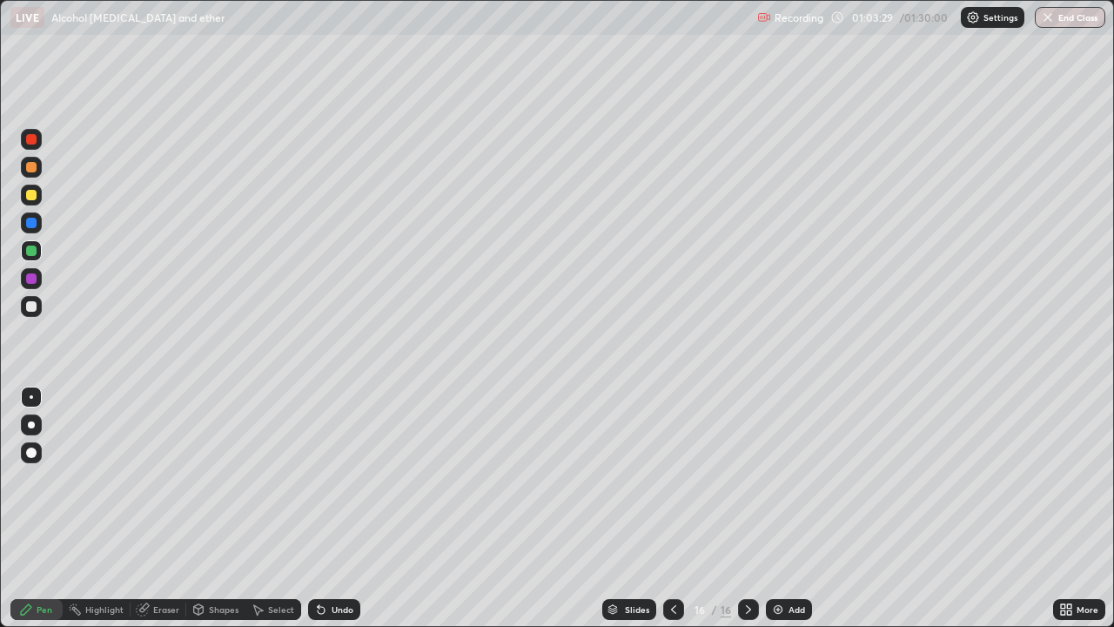
click at [31, 253] on div at bounding box center [31, 250] width 10 height 10
click at [324, 508] on icon at bounding box center [321, 609] width 14 height 14
click at [333, 508] on div "Undo" at bounding box center [343, 609] width 22 height 9
click at [336, 508] on div "Undo" at bounding box center [343, 609] width 22 height 9
click at [342, 508] on div "Undo" at bounding box center [343, 609] width 22 height 9
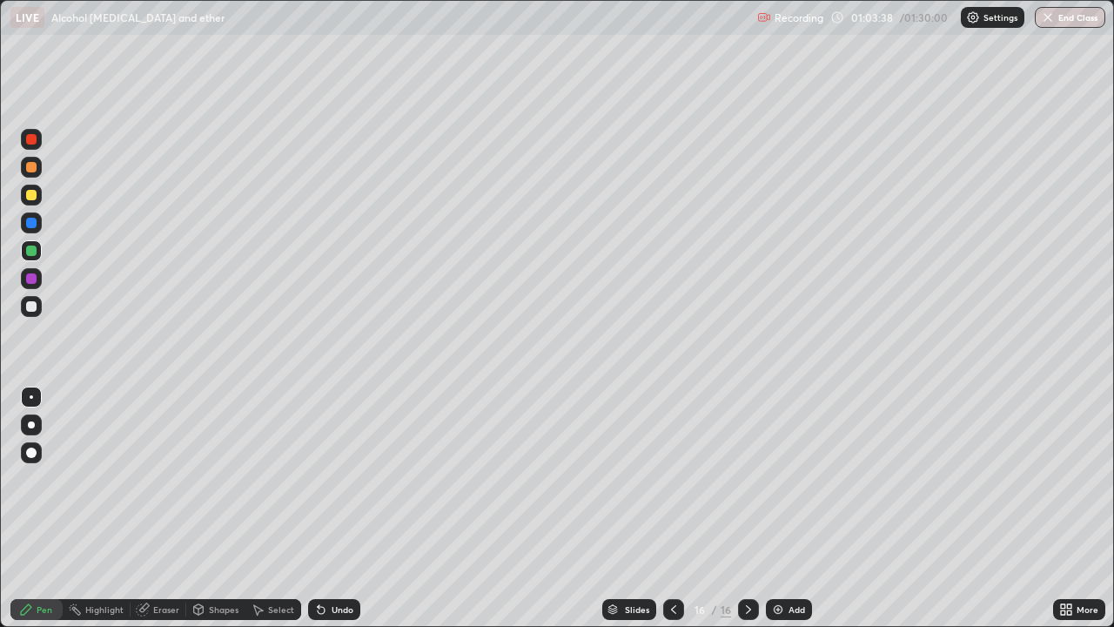
click at [334, 508] on div "Undo" at bounding box center [334, 609] width 52 height 21
click at [339, 508] on div "Undo" at bounding box center [334, 609] width 52 height 21
click at [215, 508] on div "Shapes" at bounding box center [215, 609] width 59 height 21
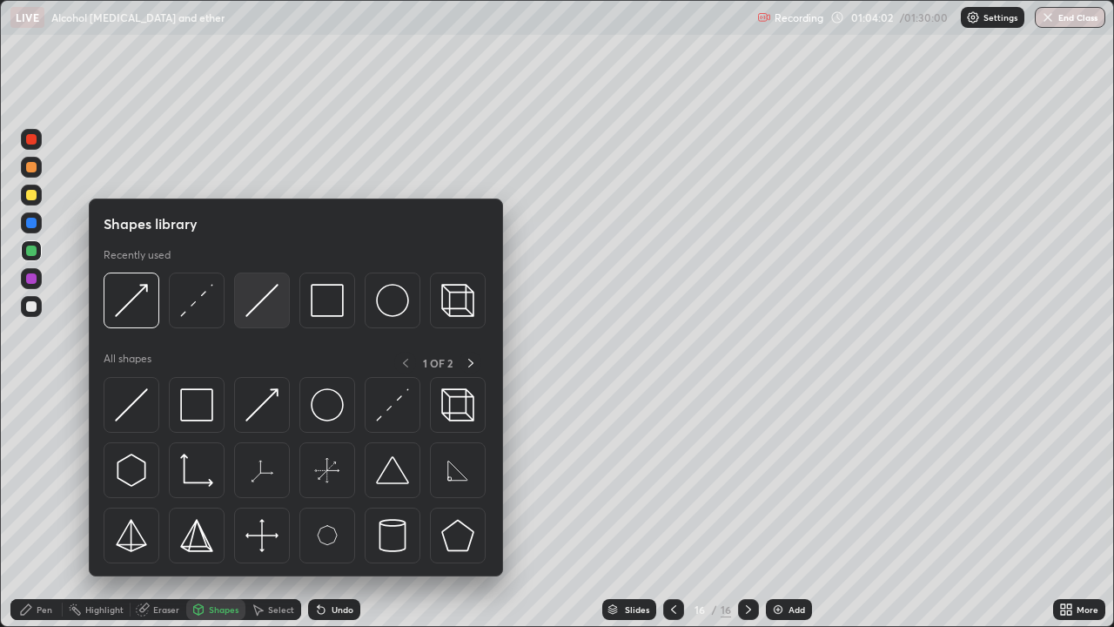
click at [266, 298] on img at bounding box center [261, 300] width 33 height 33
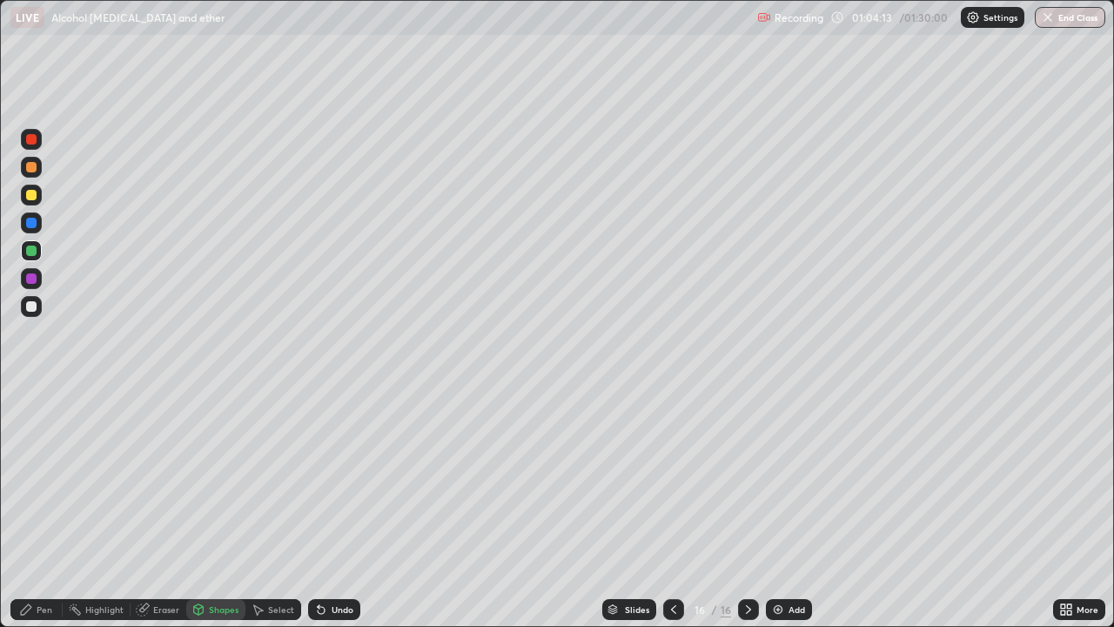
click at [333, 508] on div "Undo" at bounding box center [334, 609] width 52 height 21
click at [339, 508] on div "Undo" at bounding box center [334, 609] width 52 height 21
click at [37, 194] on div at bounding box center [31, 195] width 21 height 21
click at [339, 508] on div "Undo" at bounding box center [334, 609] width 52 height 21
click at [37, 508] on div "Pen" at bounding box center [36, 609] width 52 height 21
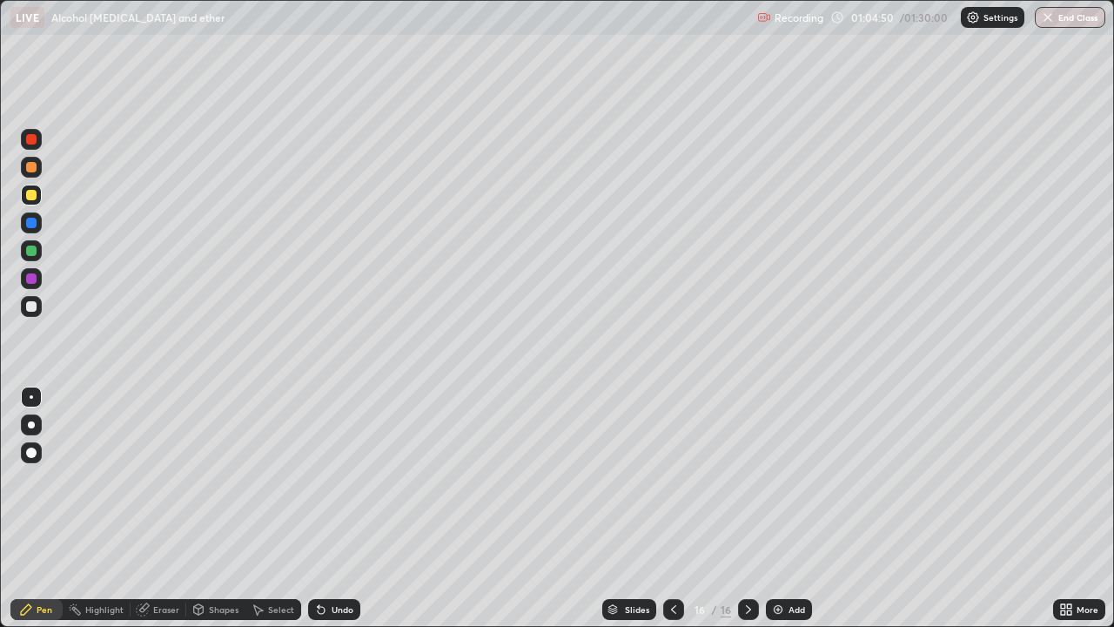
click at [31, 304] on div at bounding box center [31, 306] width 10 height 10
click at [789, 508] on div "Add" at bounding box center [797, 609] width 17 height 9
click at [340, 508] on div "Undo" at bounding box center [343, 609] width 22 height 9
click at [346, 508] on div "Undo" at bounding box center [334, 609] width 52 height 21
click at [341, 508] on div "Undo" at bounding box center [343, 609] width 22 height 9
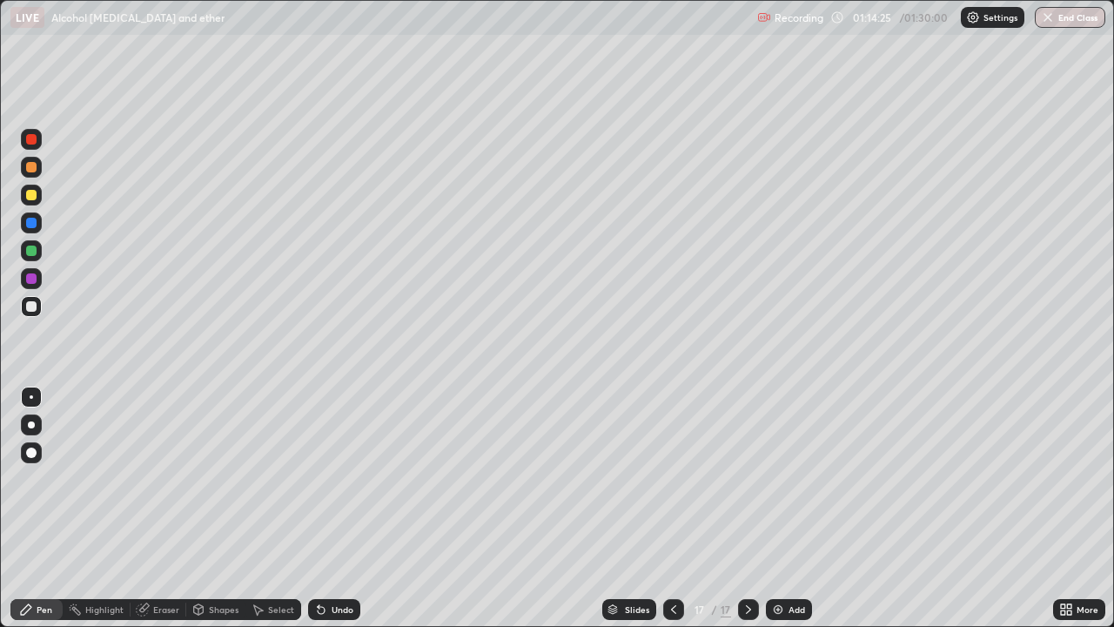
click at [789, 508] on div "Add" at bounding box center [797, 609] width 17 height 9
click at [33, 201] on div at bounding box center [31, 195] width 21 height 21
click at [225, 508] on div "Shapes" at bounding box center [224, 609] width 30 height 9
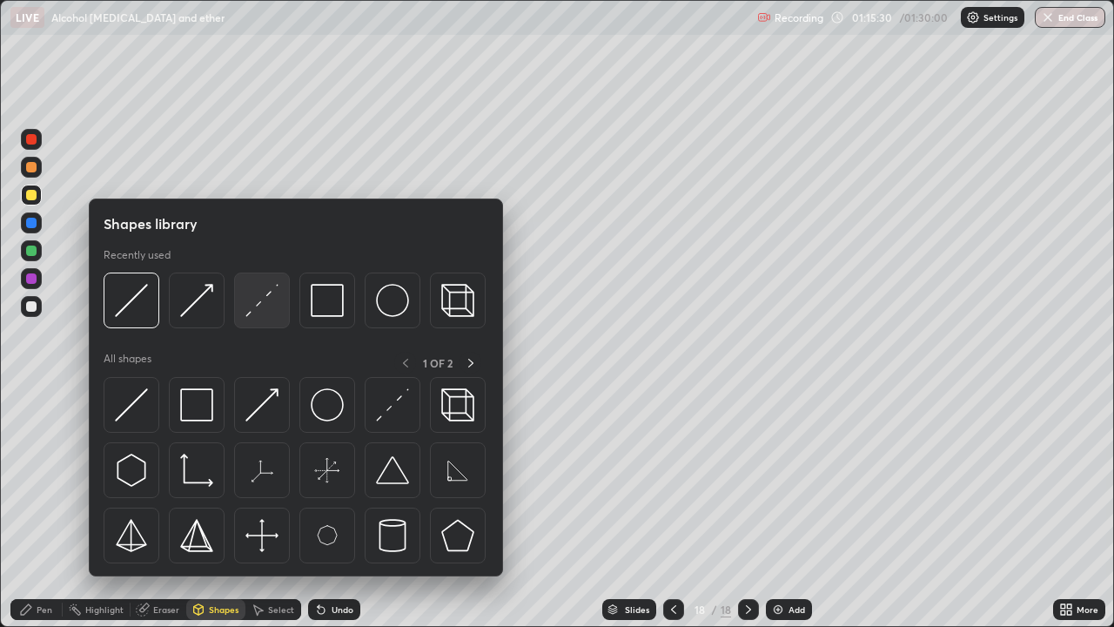
click at [273, 308] on img at bounding box center [261, 300] width 33 height 33
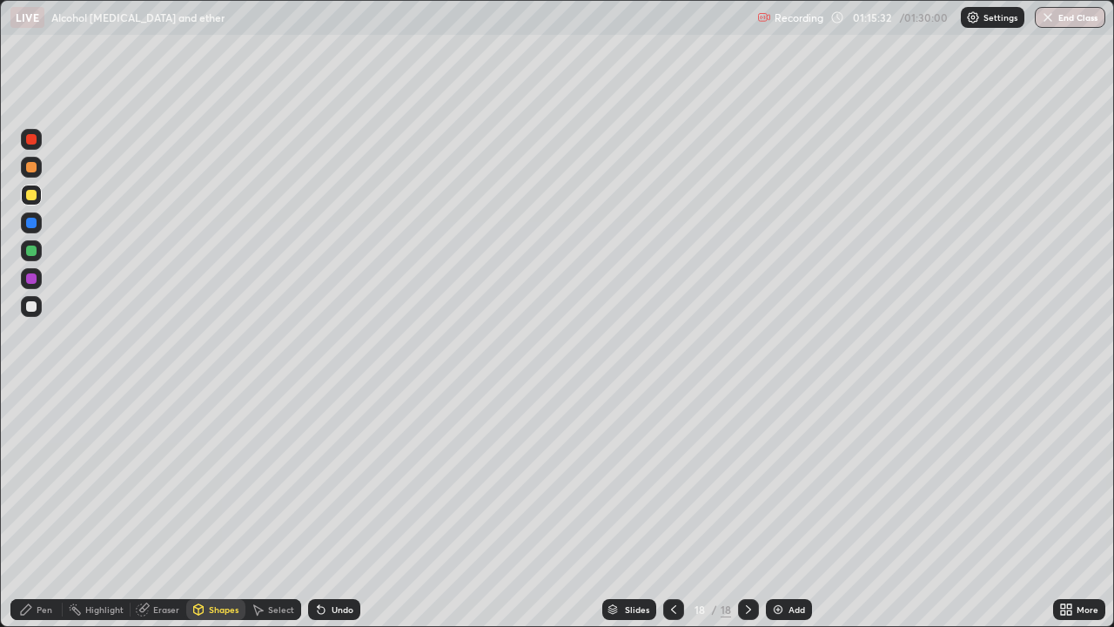
click at [39, 508] on div "Pen" at bounding box center [36, 609] width 52 height 21
click at [169, 508] on div "Eraser" at bounding box center [166, 609] width 26 height 9
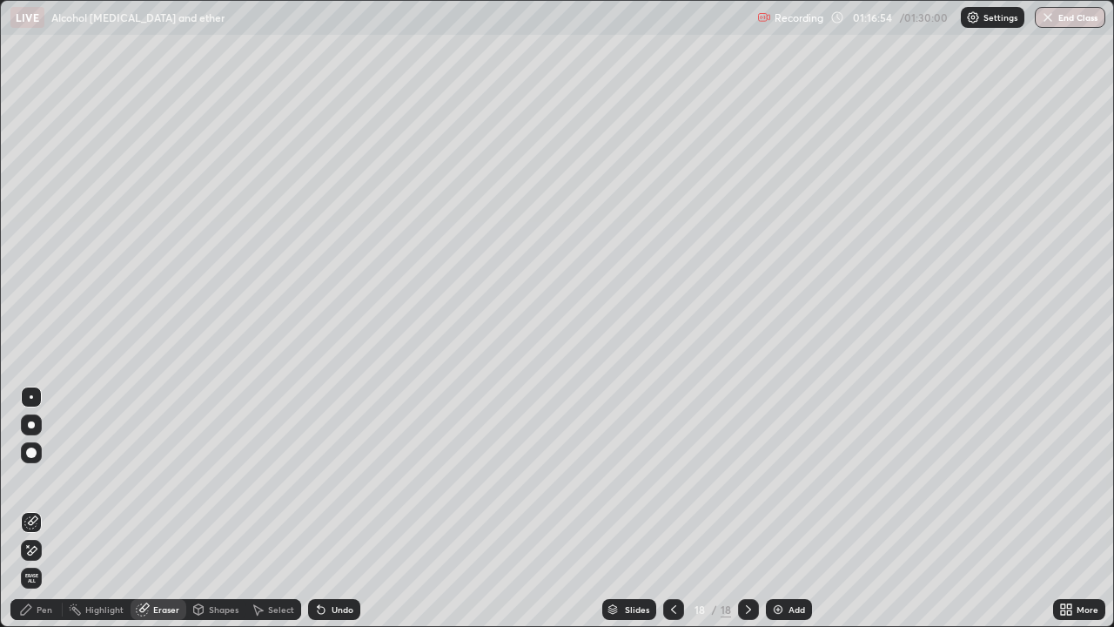
click at [30, 508] on div "Pen" at bounding box center [36, 609] width 52 height 21
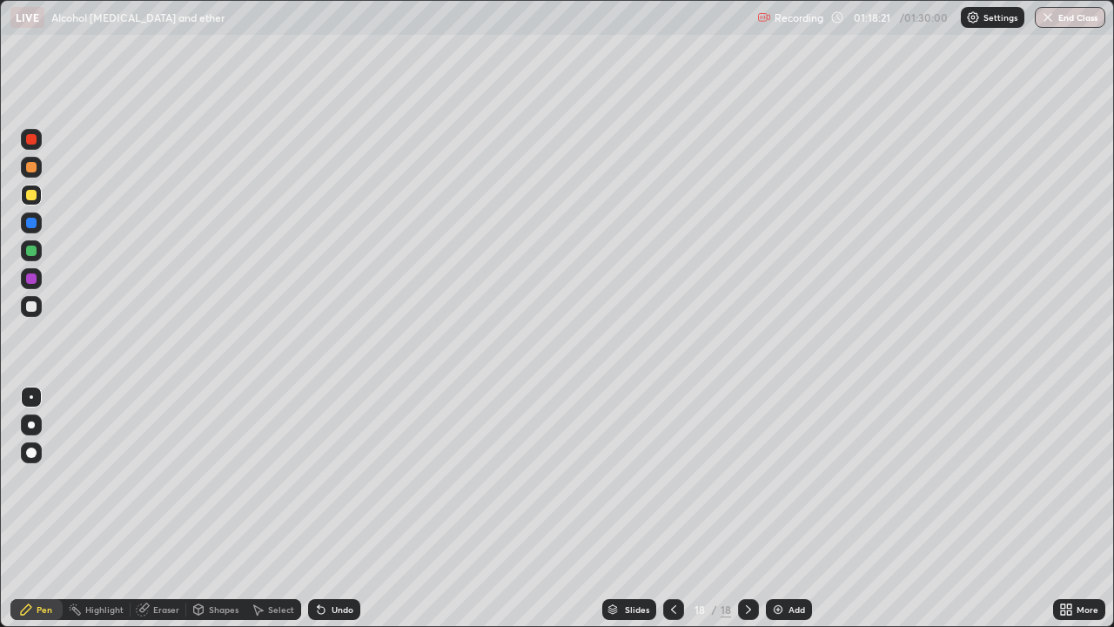
click at [784, 508] on div "Add" at bounding box center [789, 609] width 46 height 21
click at [223, 508] on div "Shapes" at bounding box center [224, 609] width 30 height 9
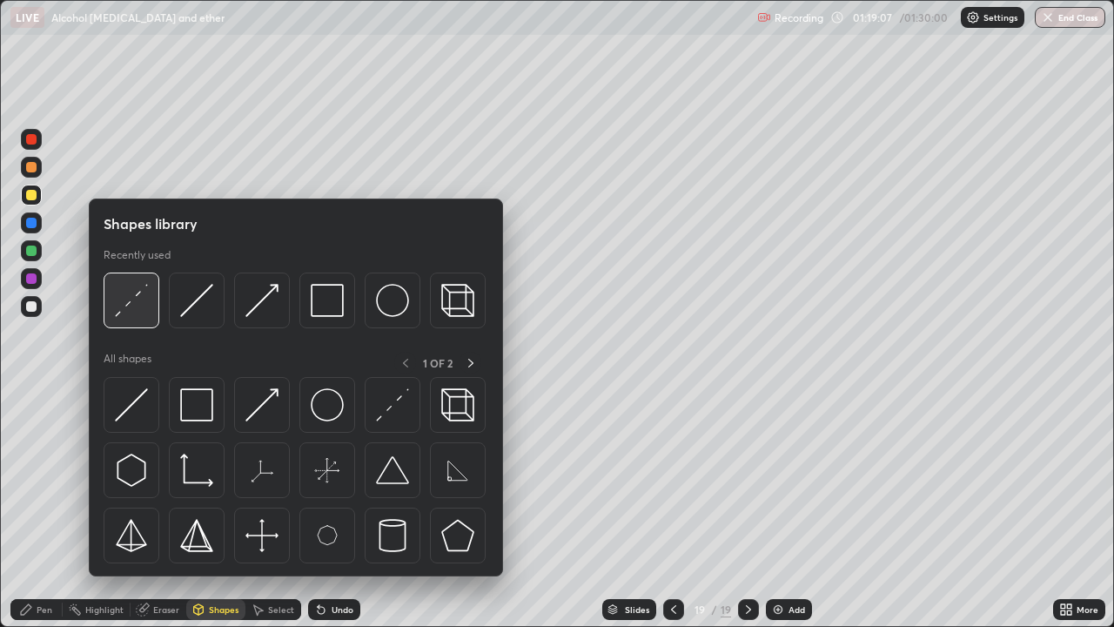
click at [131, 311] on img at bounding box center [131, 300] width 33 height 33
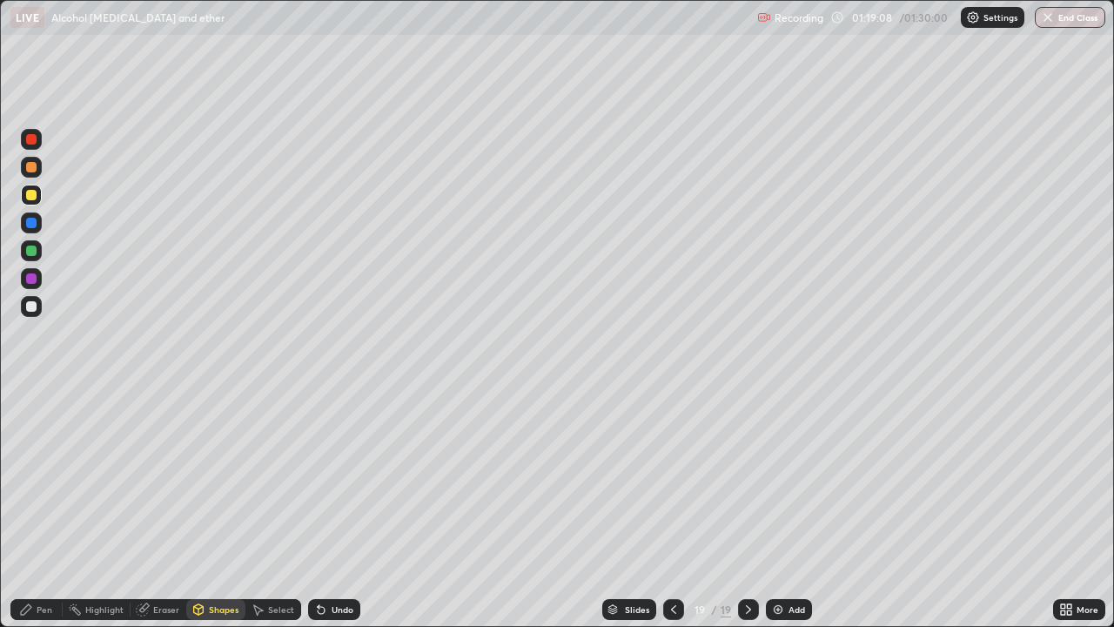
click at [29, 227] on div at bounding box center [31, 223] width 10 height 10
click at [29, 508] on icon at bounding box center [26, 609] width 10 height 10
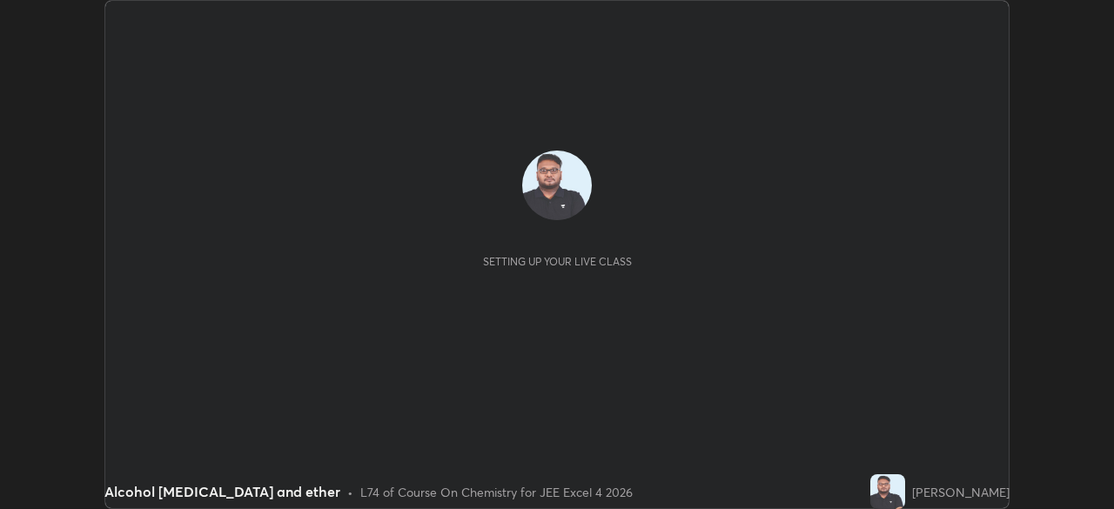
scroll to position [509, 1114]
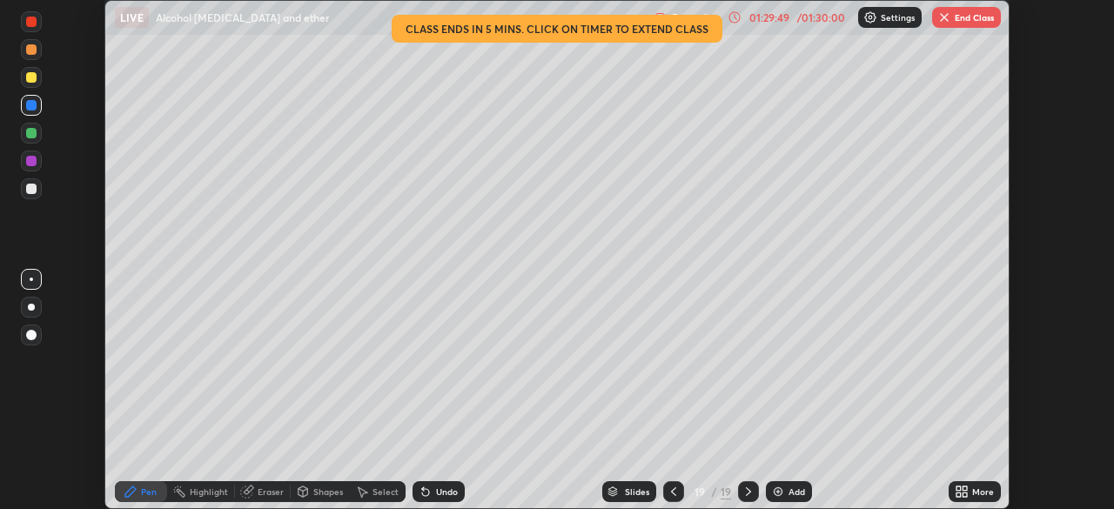
click at [944, 19] on img "button" at bounding box center [945, 17] width 14 height 14
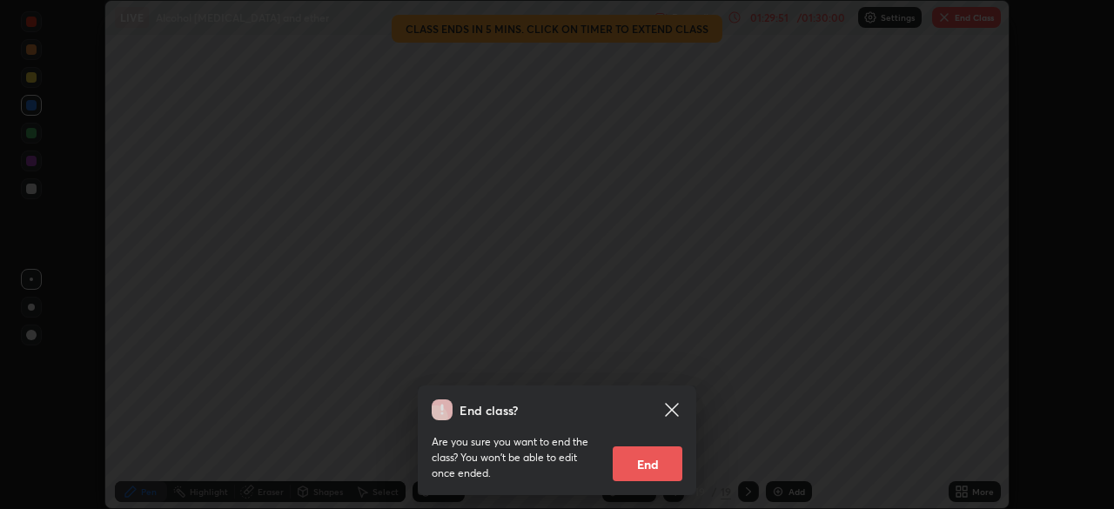
click at [656, 456] on button "End" at bounding box center [648, 464] width 70 height 35
